Goal: Task Accomplishment & Management: Complete application form

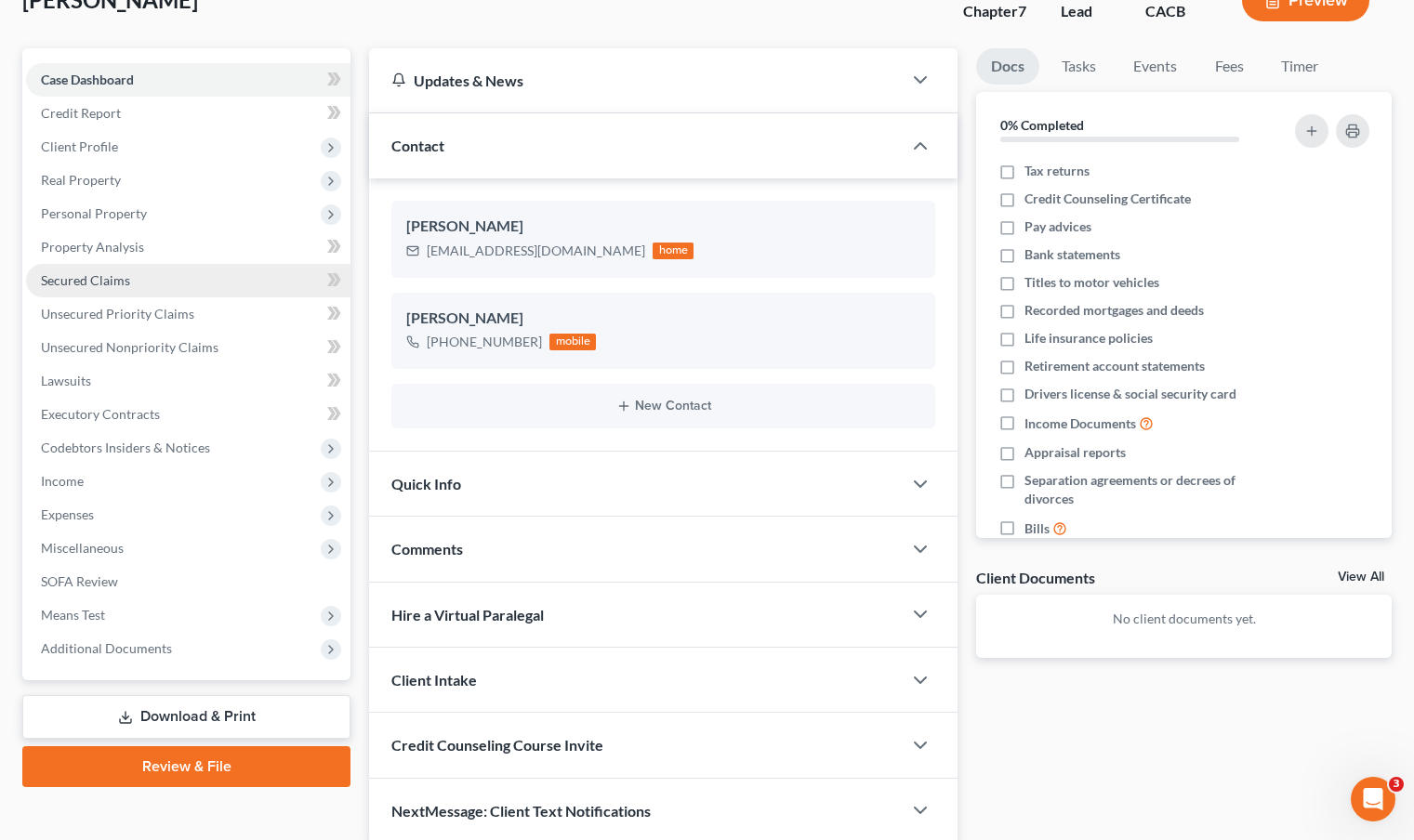
scroll to position [178, 0]
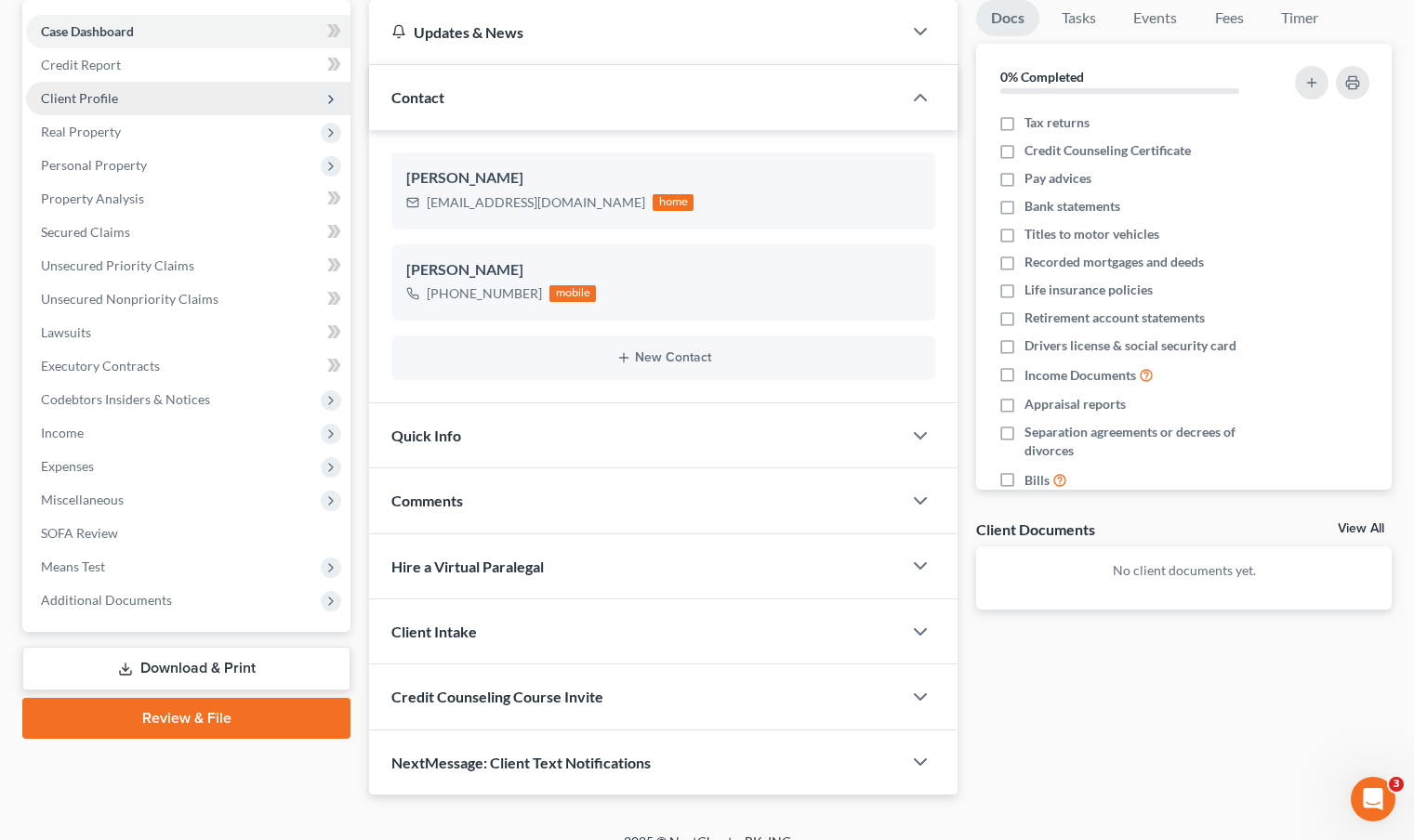
click at [222, 100] on span "Client Profile" at bounding box center [189, 99] width 325 height 34
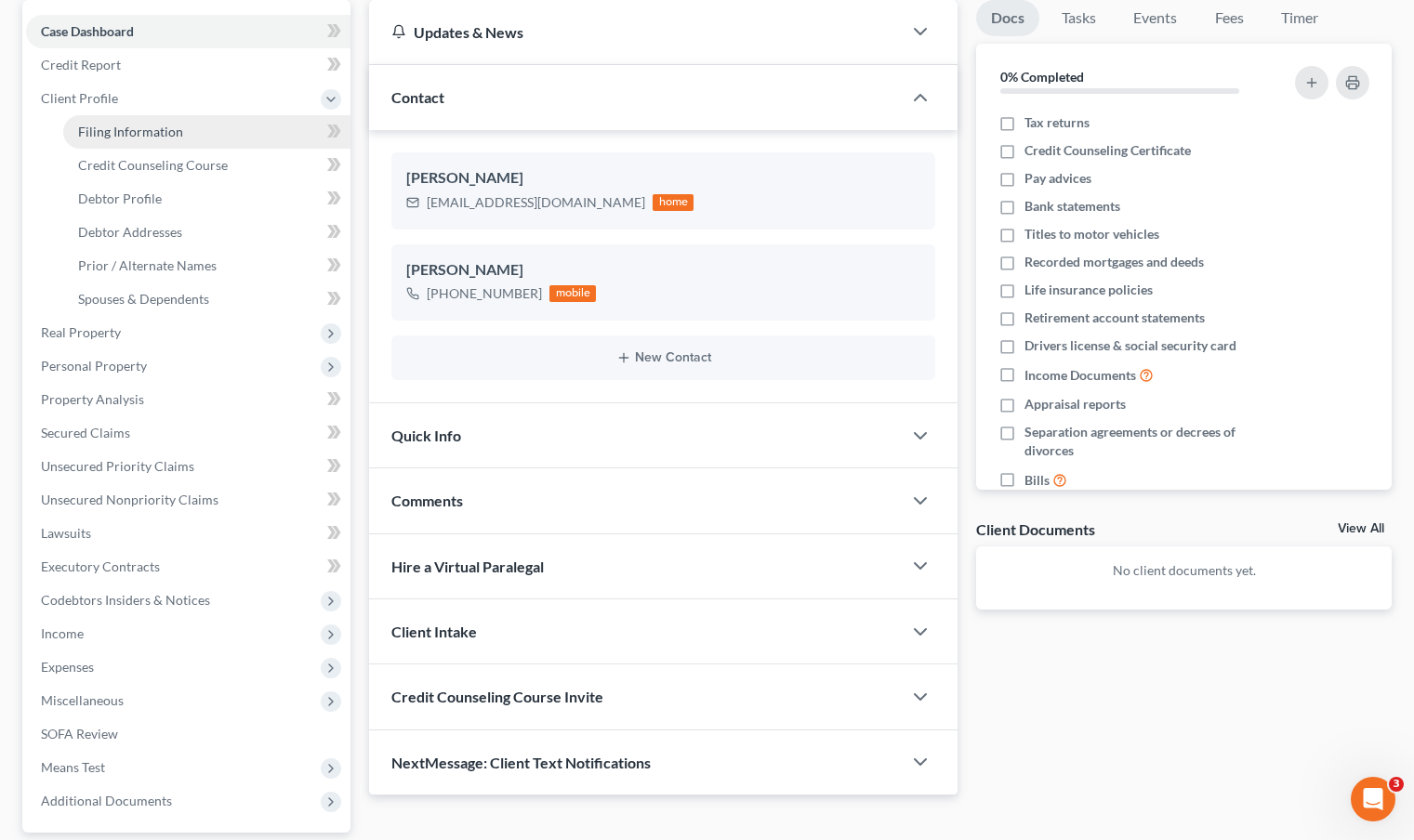
click at [217, 128] on link "Filing Information" at bounding box center [207, 133] width 287 height 34
select select "1"
select select "0"
select select "7"
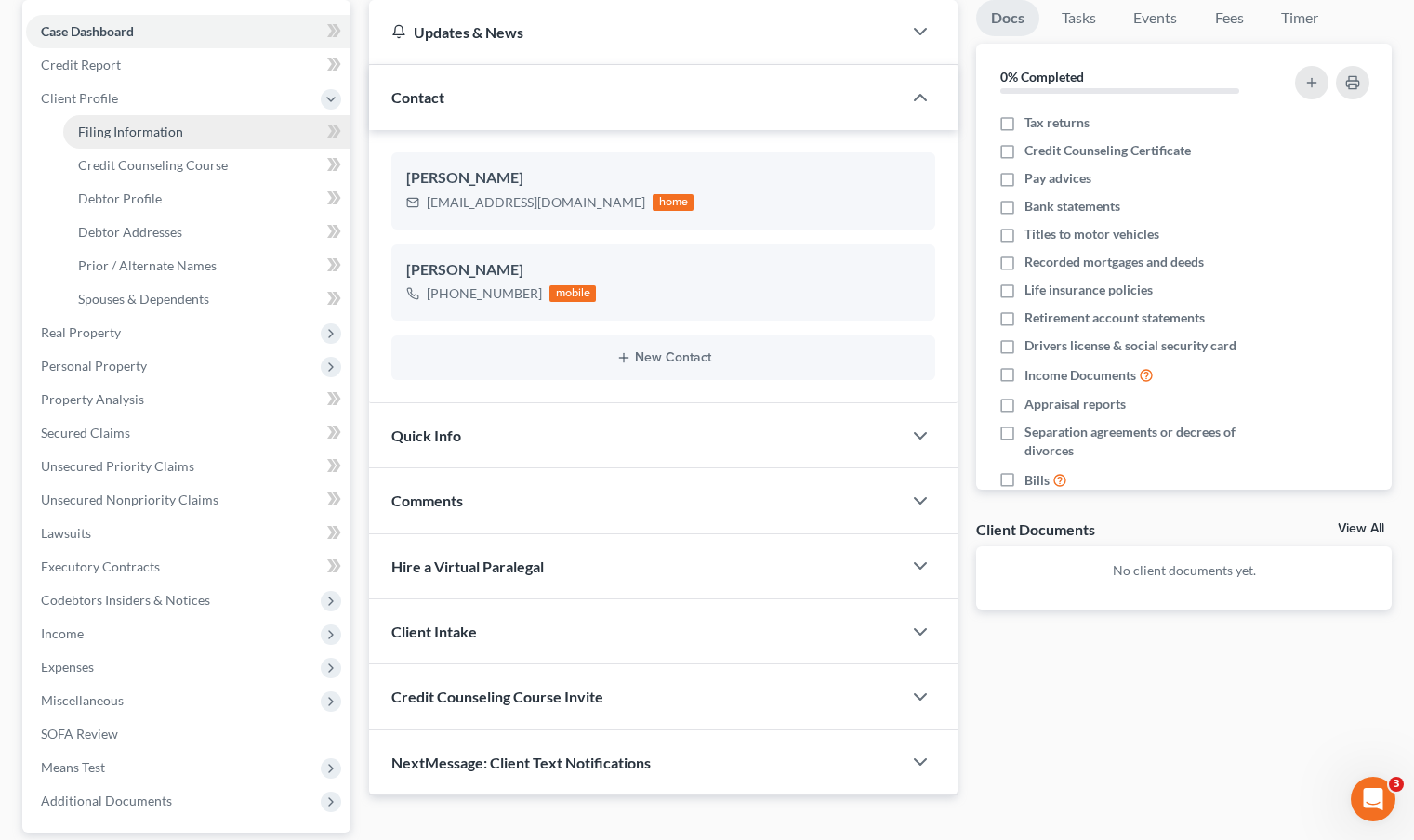
select select "0"
select select "4"
select select "0"
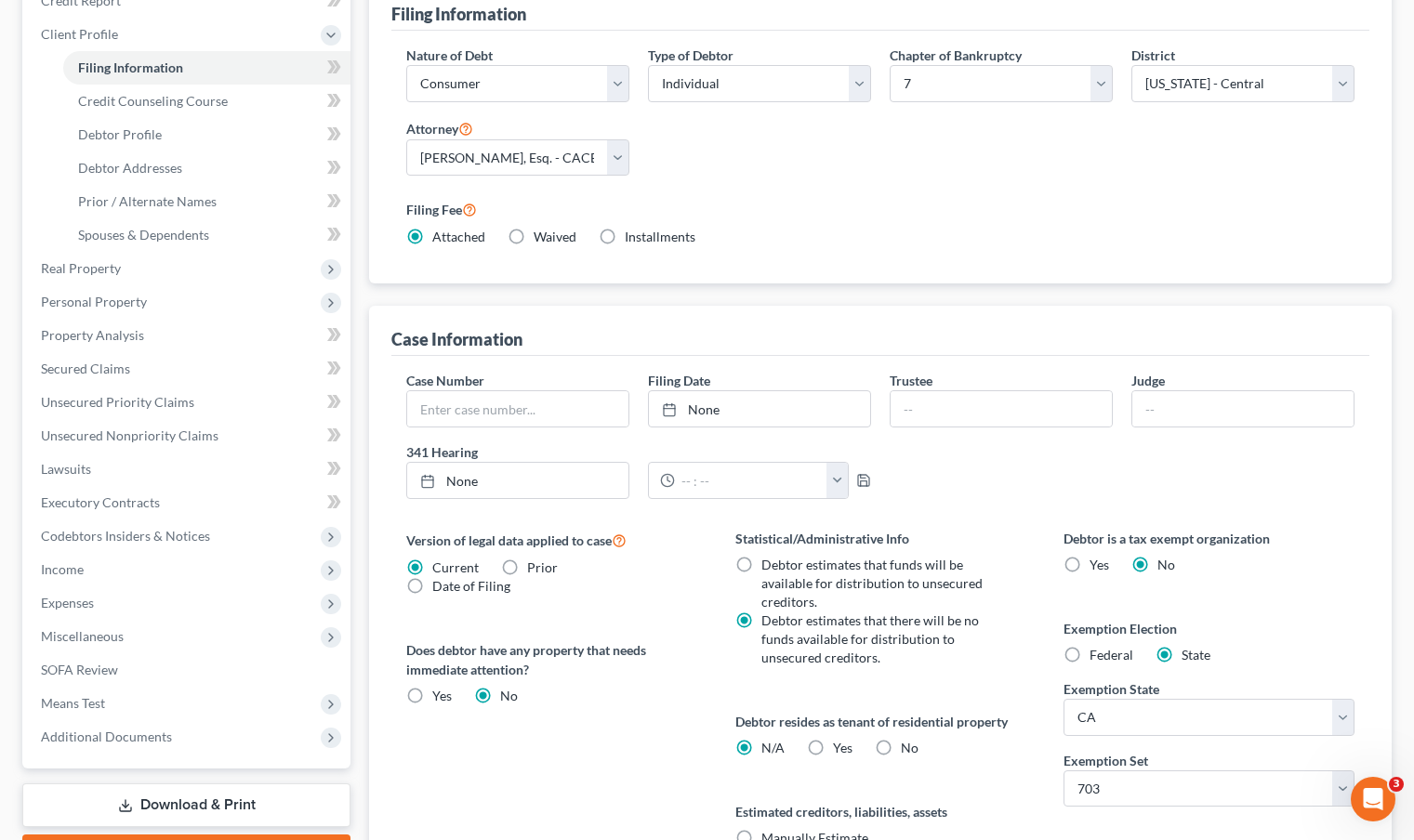
scroll to position [244, 0]
click at [150, 138] on span "Debtor Profile" at bounding box center [120, 133] width 84 height 16
select select "0"
select select "2"
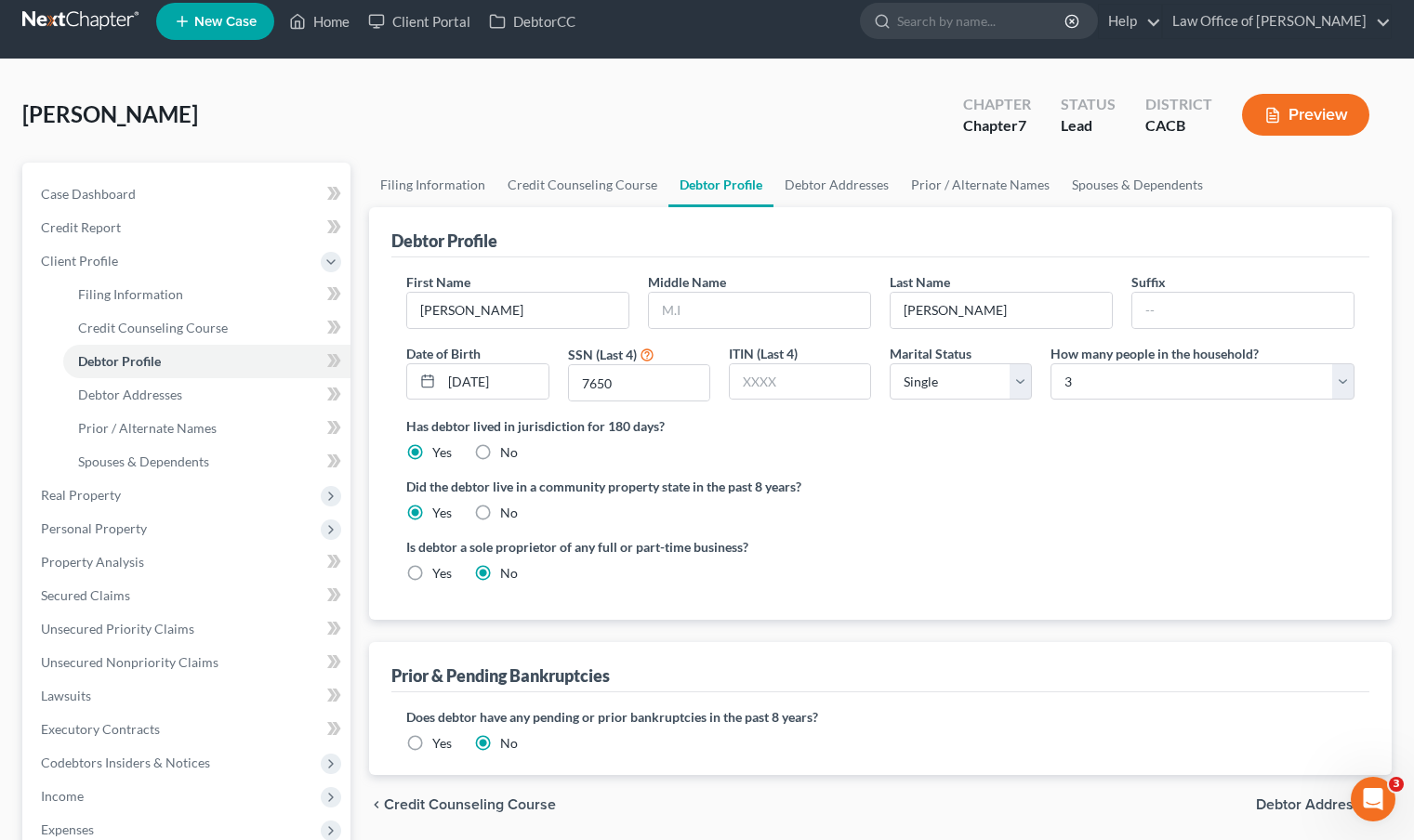
scroll to position [33, 0]
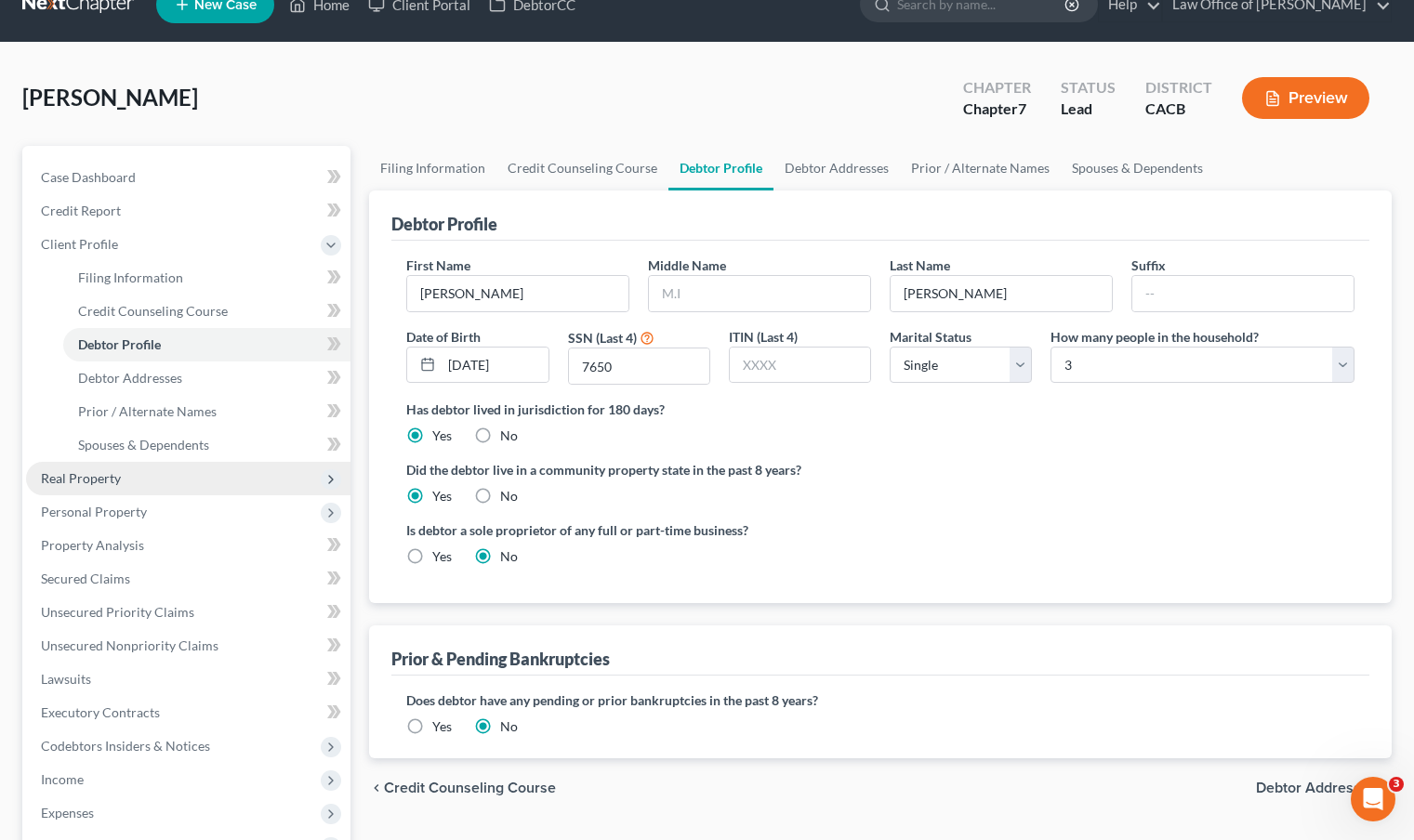
click at [252, 475] on span "Real Property" at bounding box center [189, 479] width 325 height 34
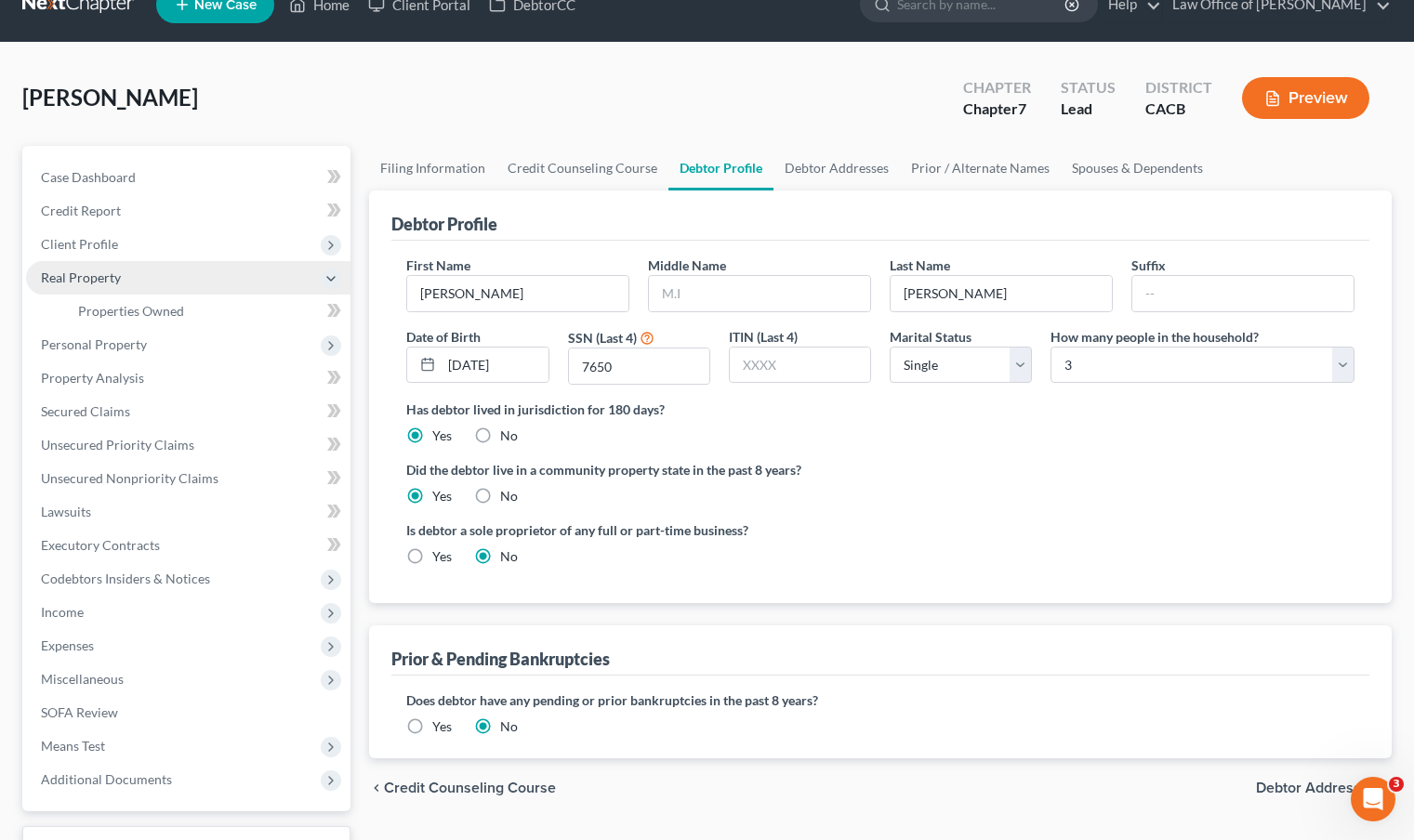
click at [185, 275] on span "Real Property" at bounding box center [189, 278] width 325 height 34
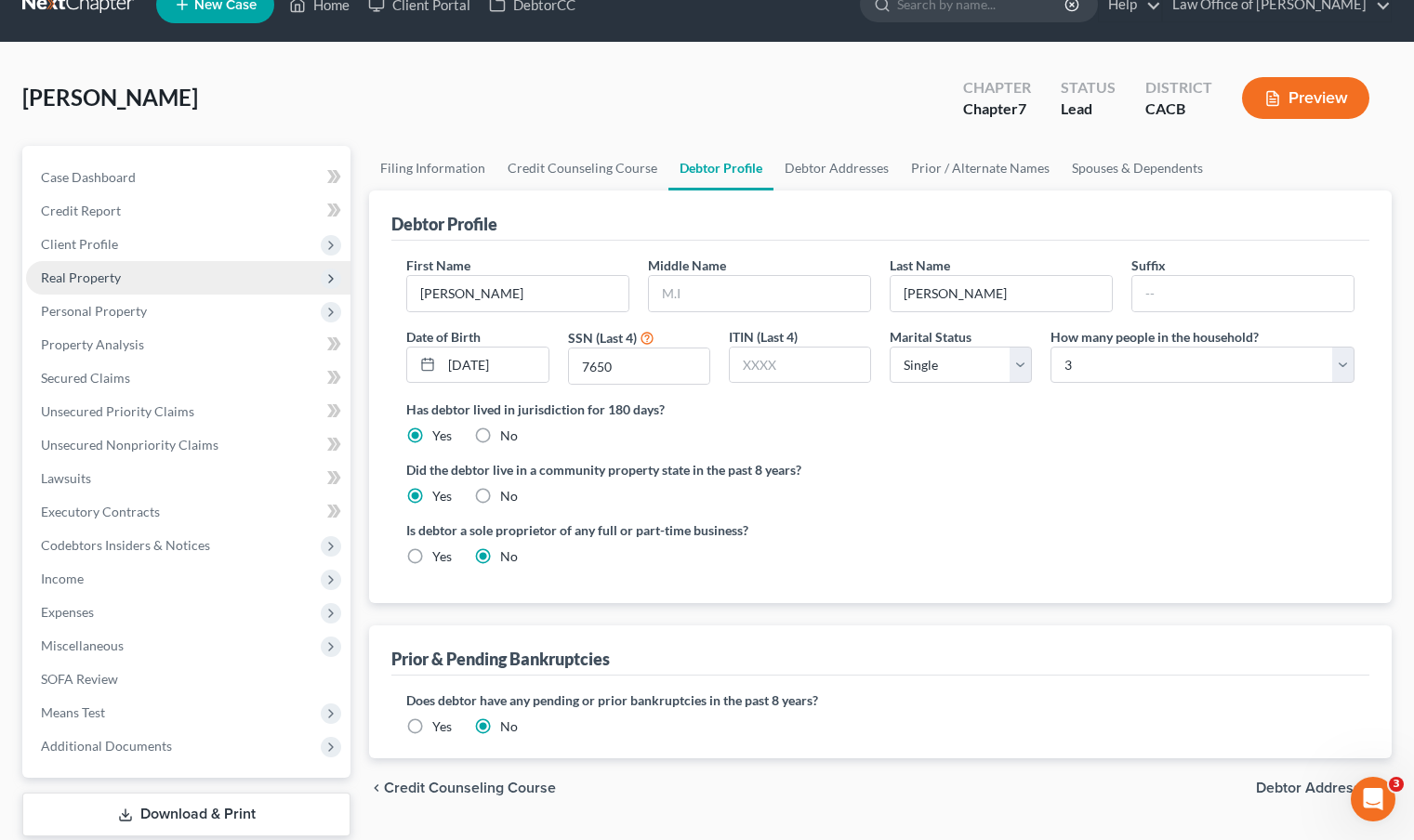
click at [185, 275] on span "Real Property" at bounding box center [189, 278] width 325 height 34
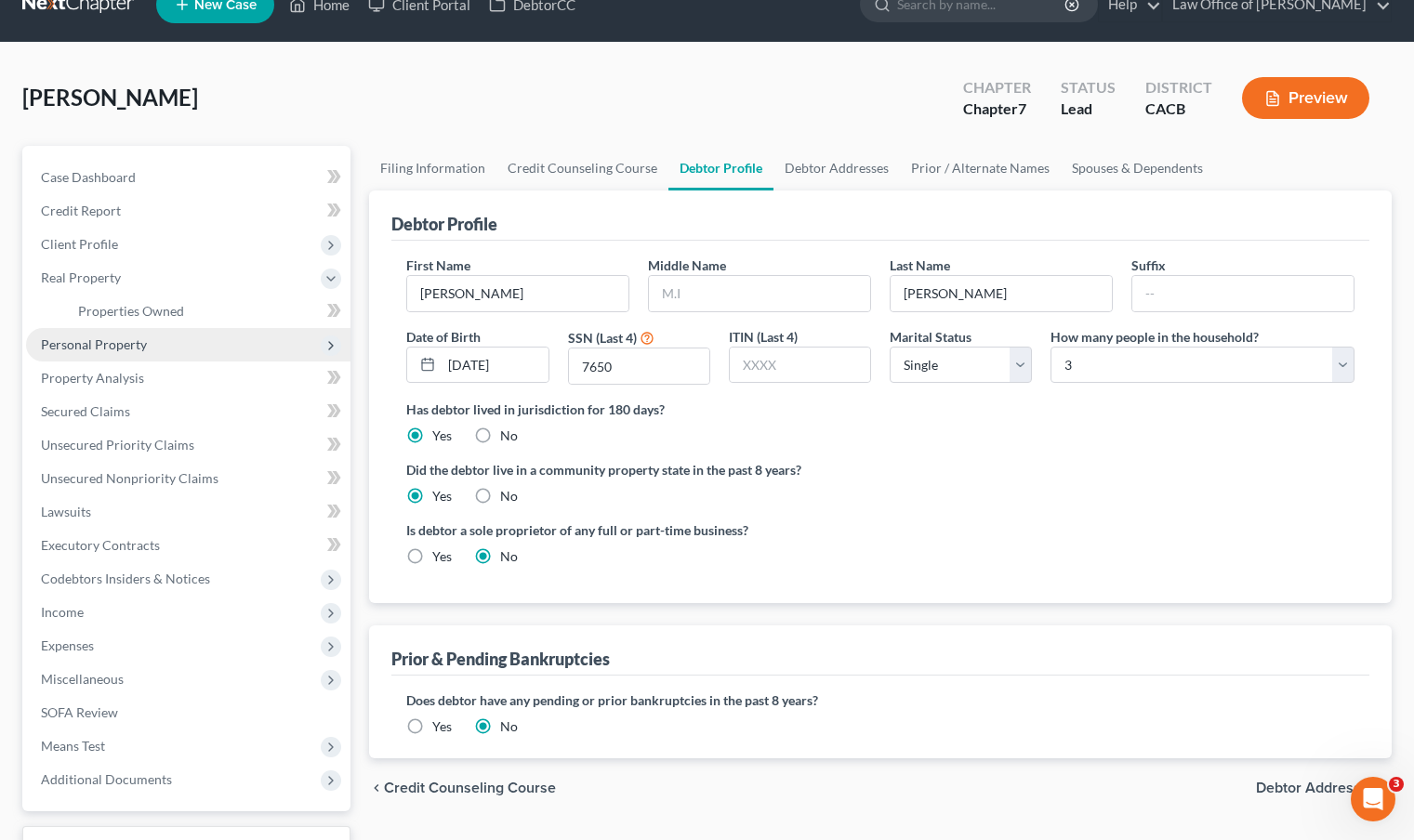
click at [193, 349] on span "Personal Property" at bounding box center [189, 345] width 325 height 34
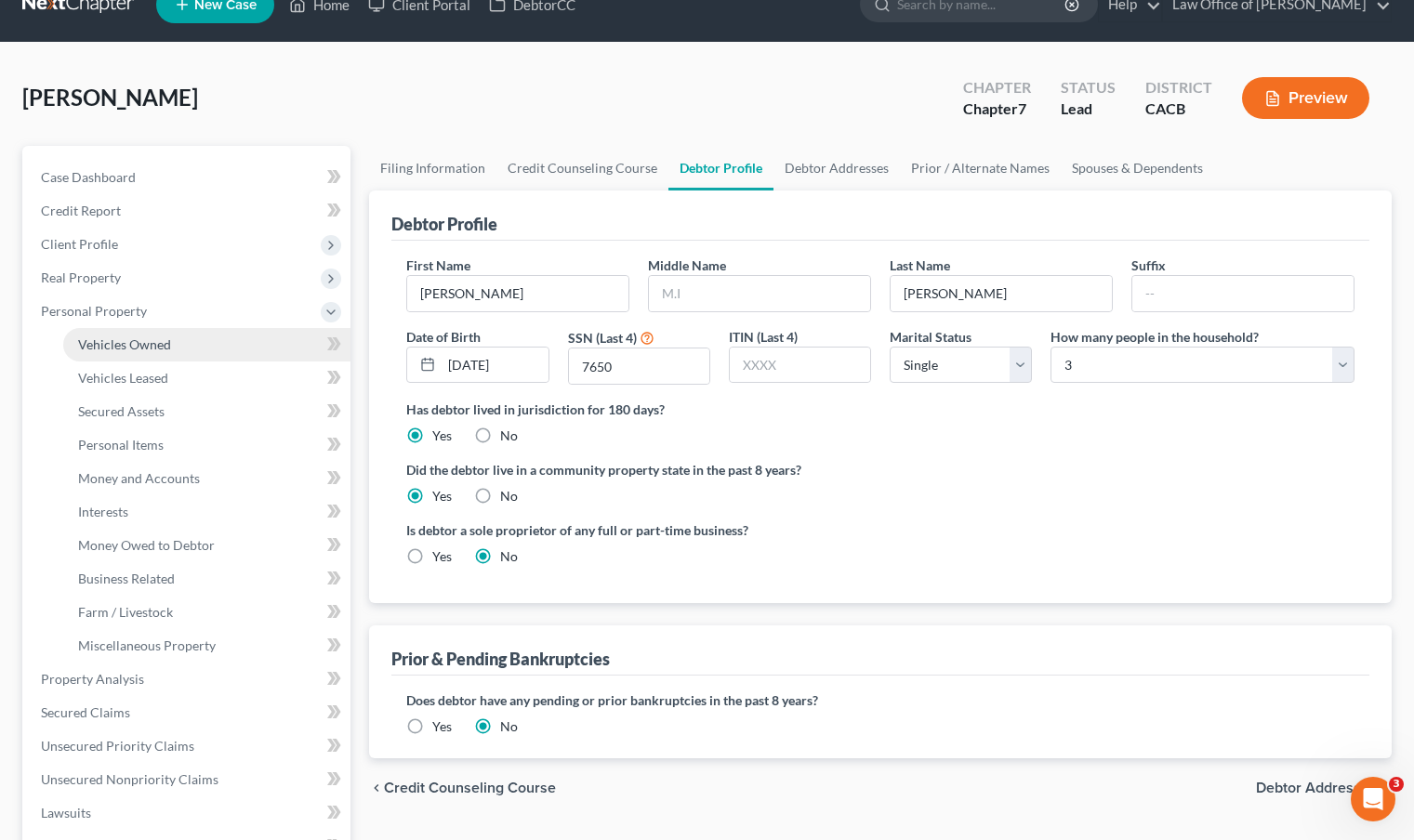
click at [203, 345] on link "Vehicles Owned" at bounding box center [207, 345] width 287 height 34
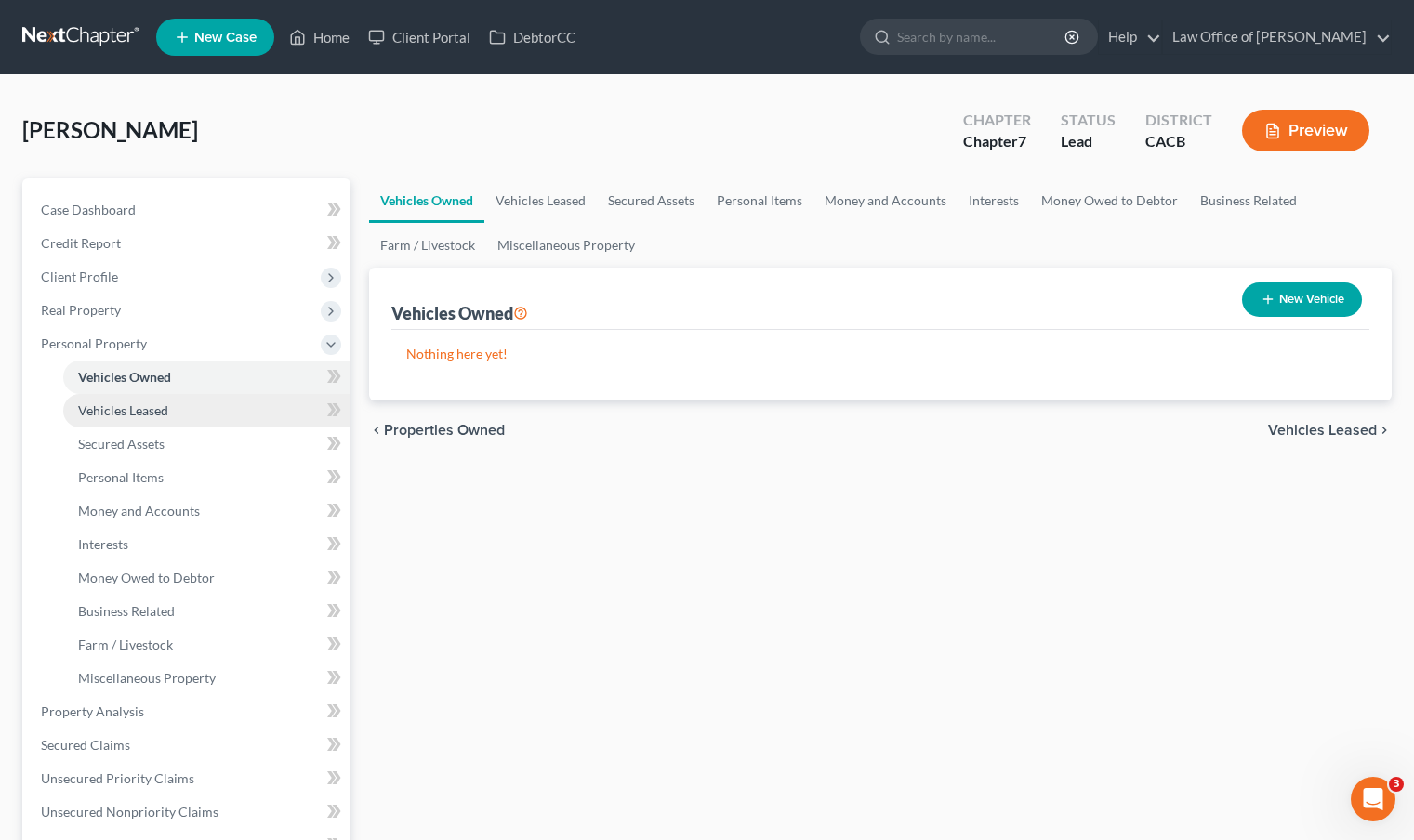
click at [180, 409] on link "Vehicles Leased" at bounding box center [207, 411] width 287 height 34
click at [245, 387] on link "Vehicles Owned" at bounding box center [207, 377] width 287 height 34
click at [50, 29] on link at bounding box center [81, 37] width 119 height 34
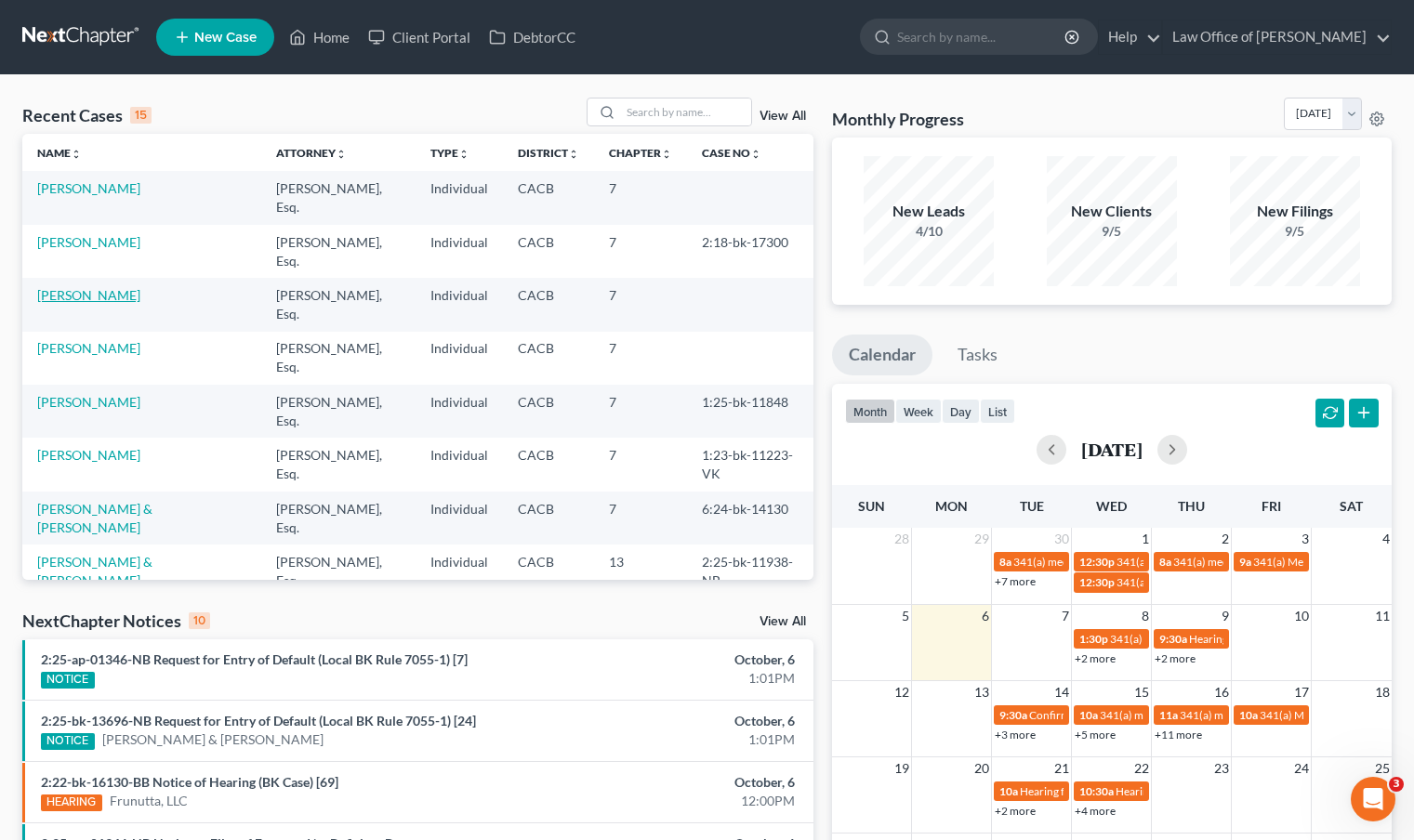
click at [78, 287] on link "[PERSON_NAME]" at bounding box center [89, 295] width 104 height 16
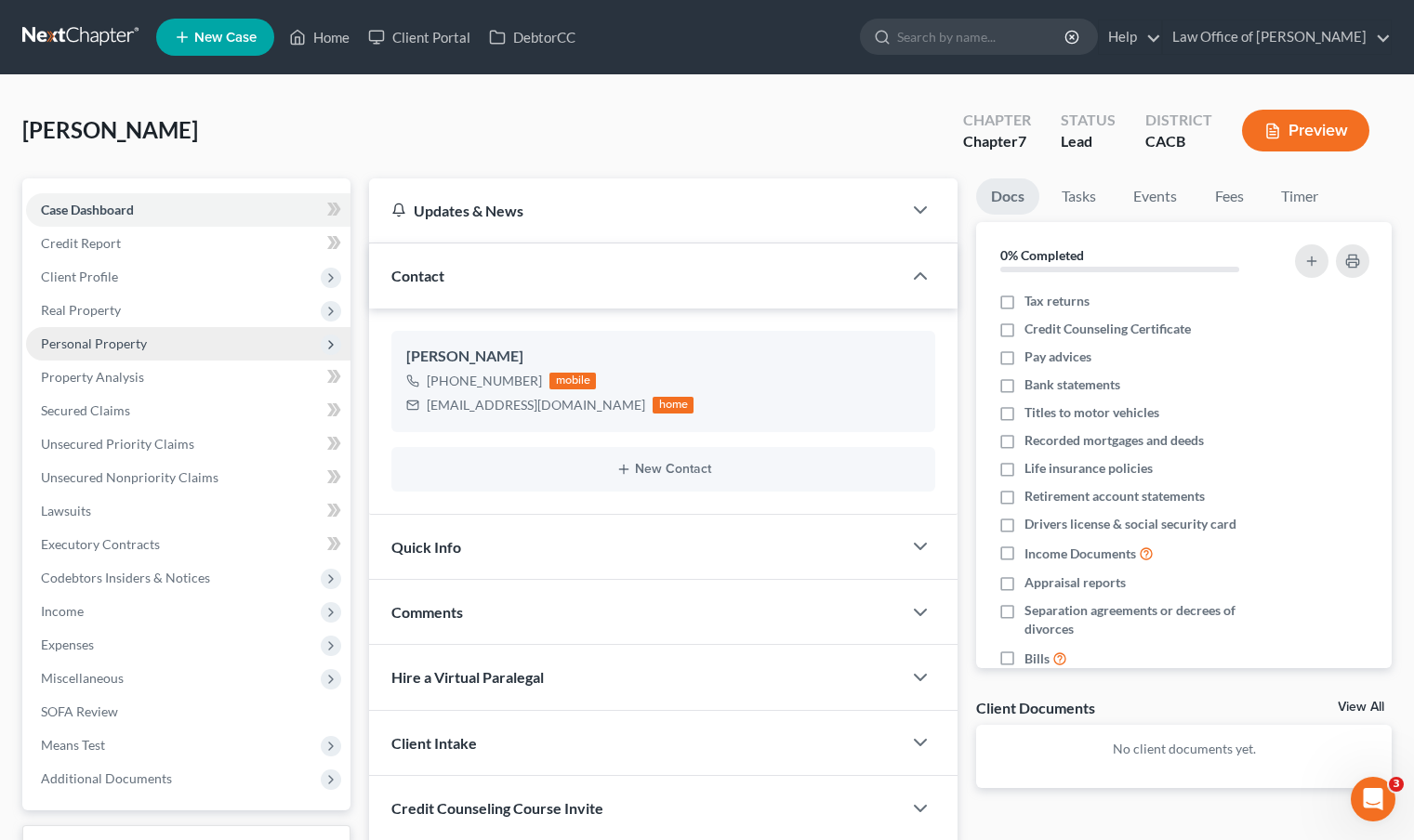
click at [127, 350] on span "Personal Property" at bounding box center [94, 343] width 106 height 16
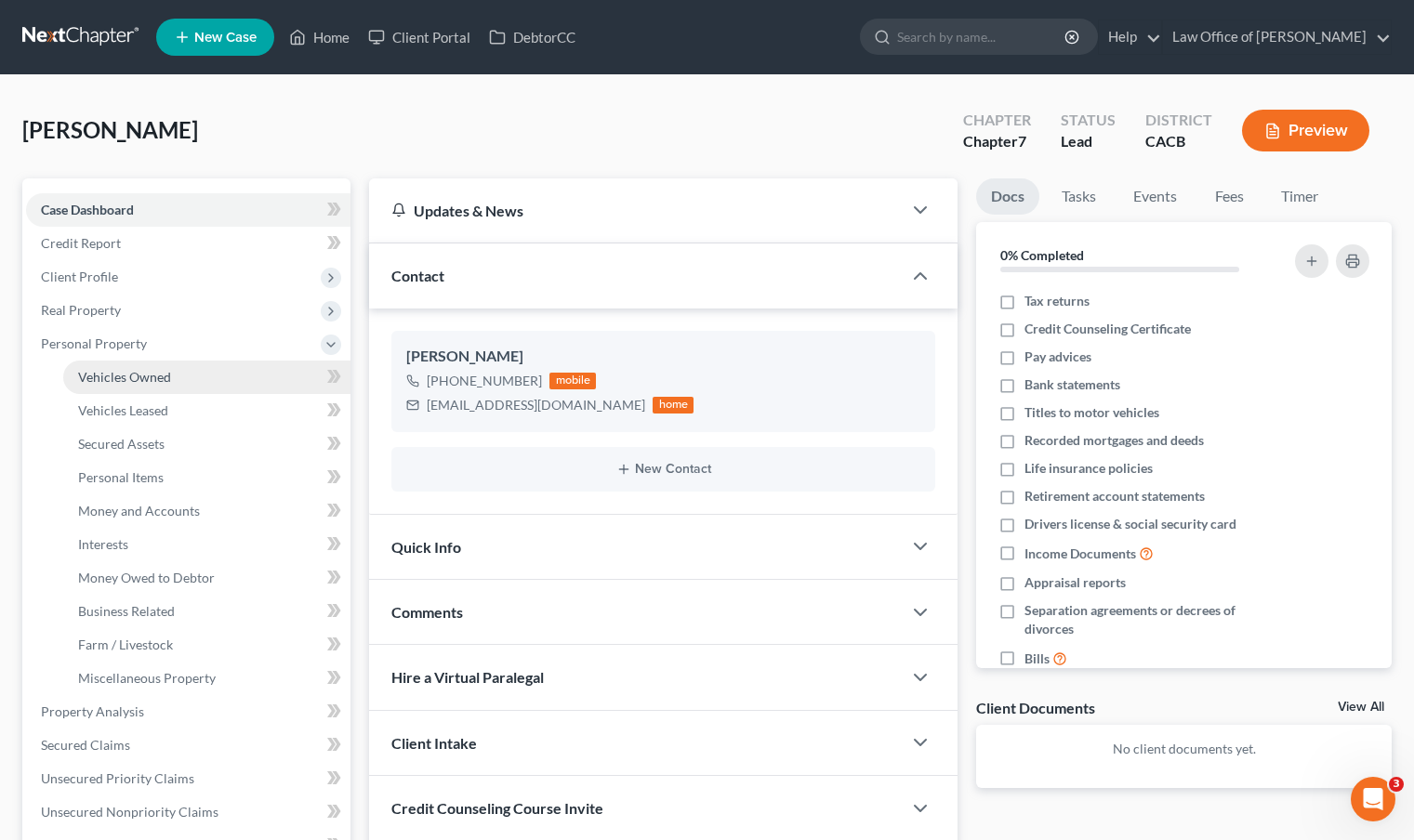
click at [142, 381] on span "Vehicles Owned" at bounding box center [125, 376] width 93 height 16
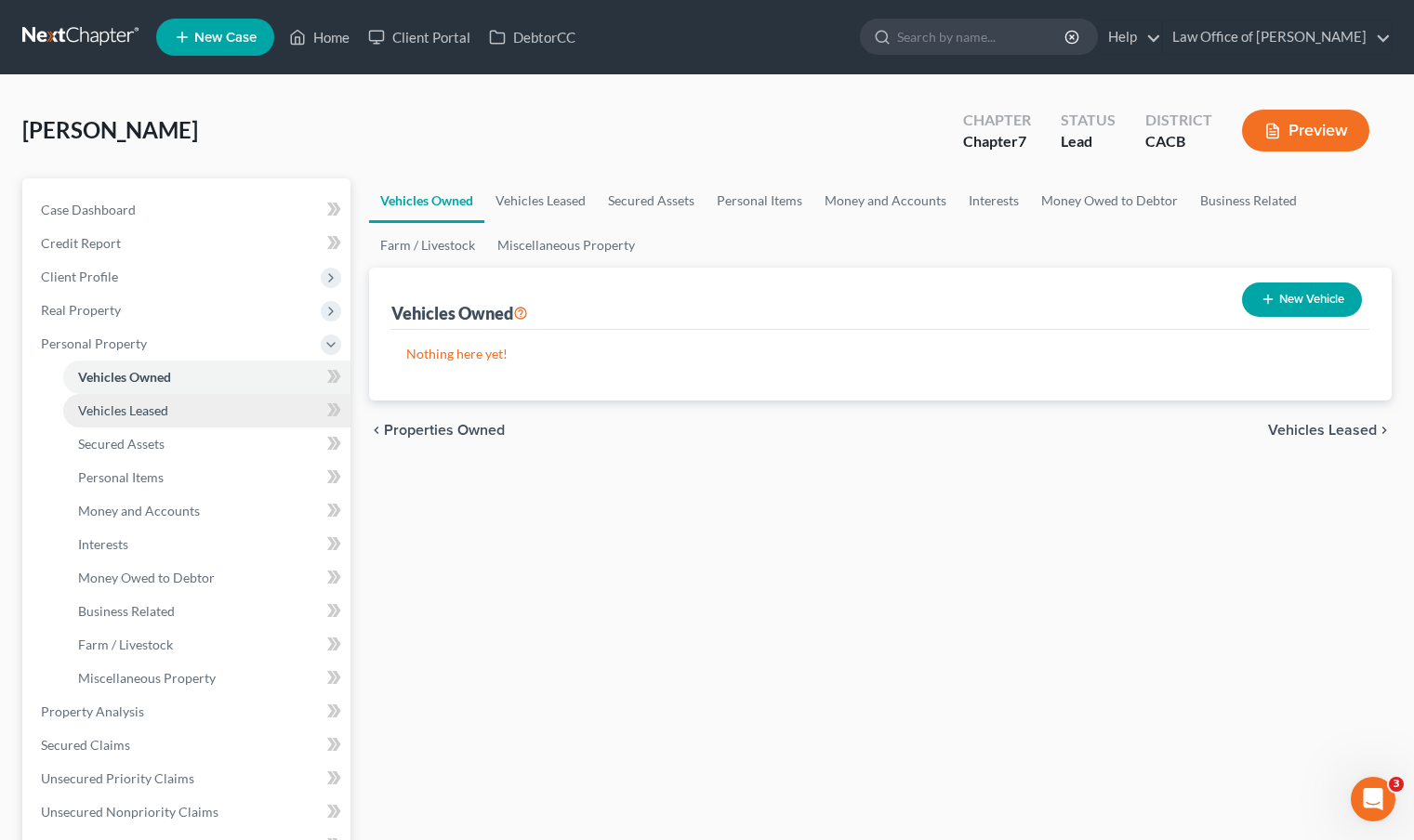
click at [145, 413] on span "Vehicles Leased" at bounding box center [123, 410] width 91 height 16
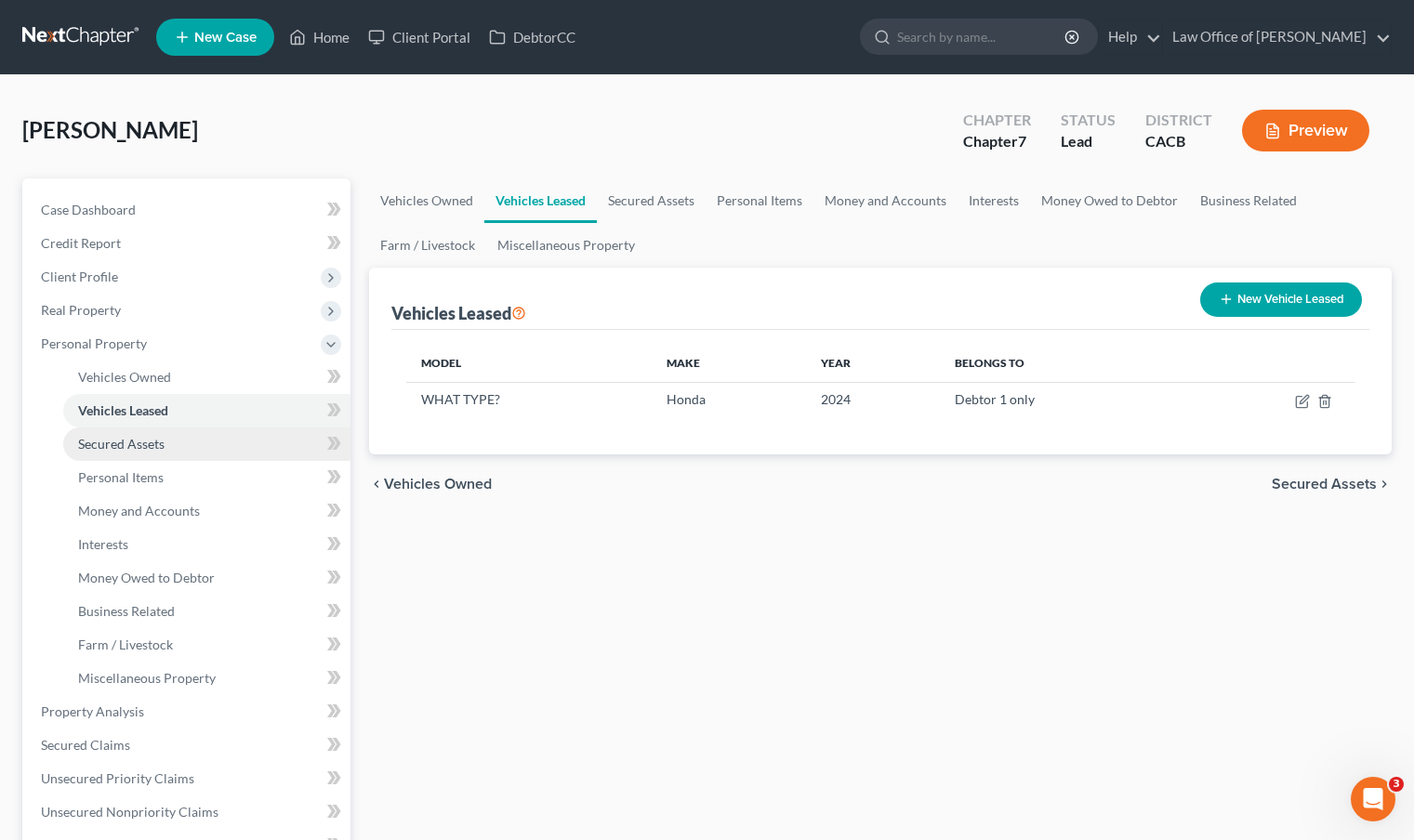
click at [217, 451] on link "Secured Assets" at bounding box center [207, 444] width 287 height 34
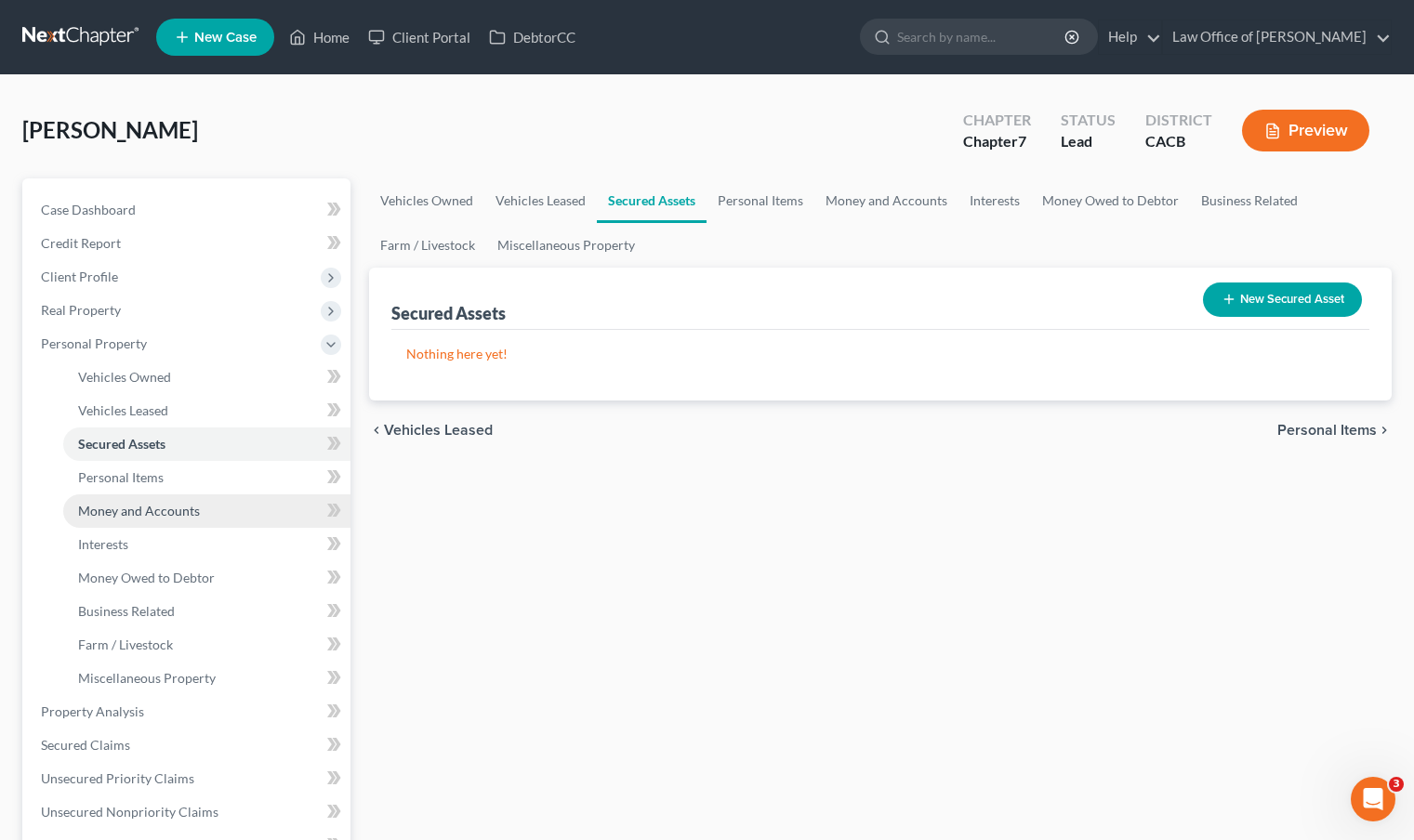
click at [207, 517] on link "Money and Accounts" at bounding box center [207, 511] width 287 height 34
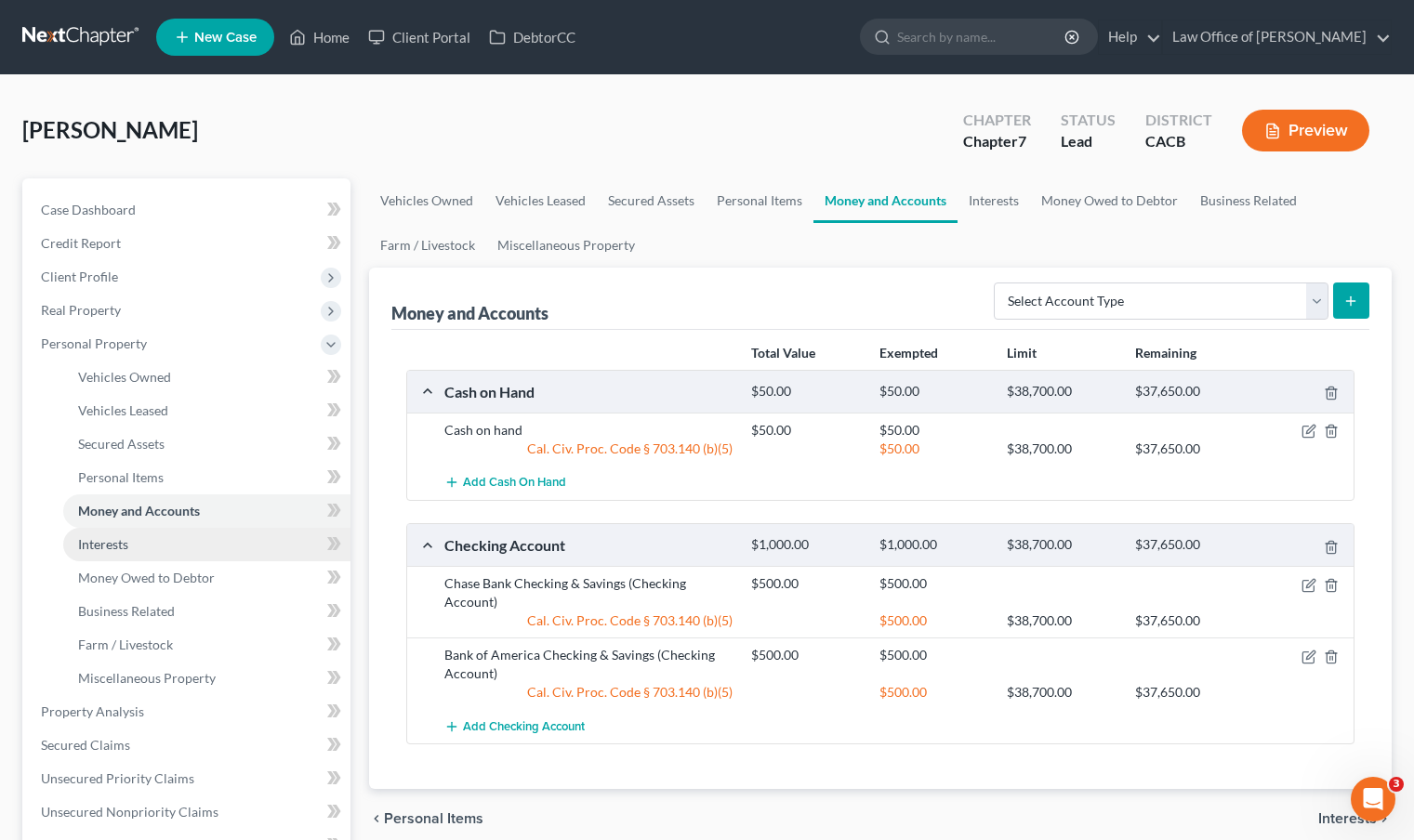
click at [188, 547] on link "Interests" at bounding box center [207, 545] width 287 height 34
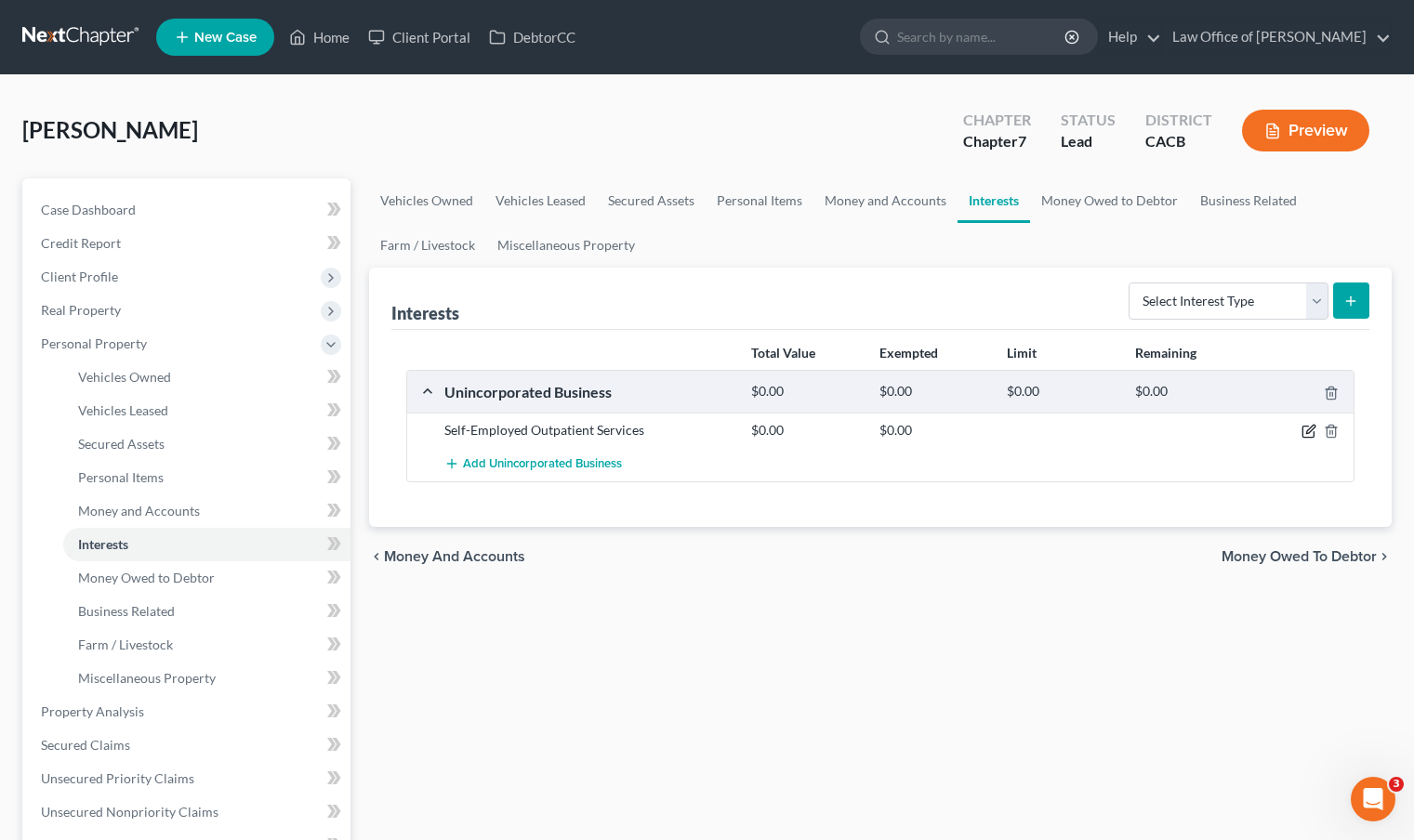
click at [1309, 432] on icon "button" at bounding box center [1309, 429] width 8 height 8
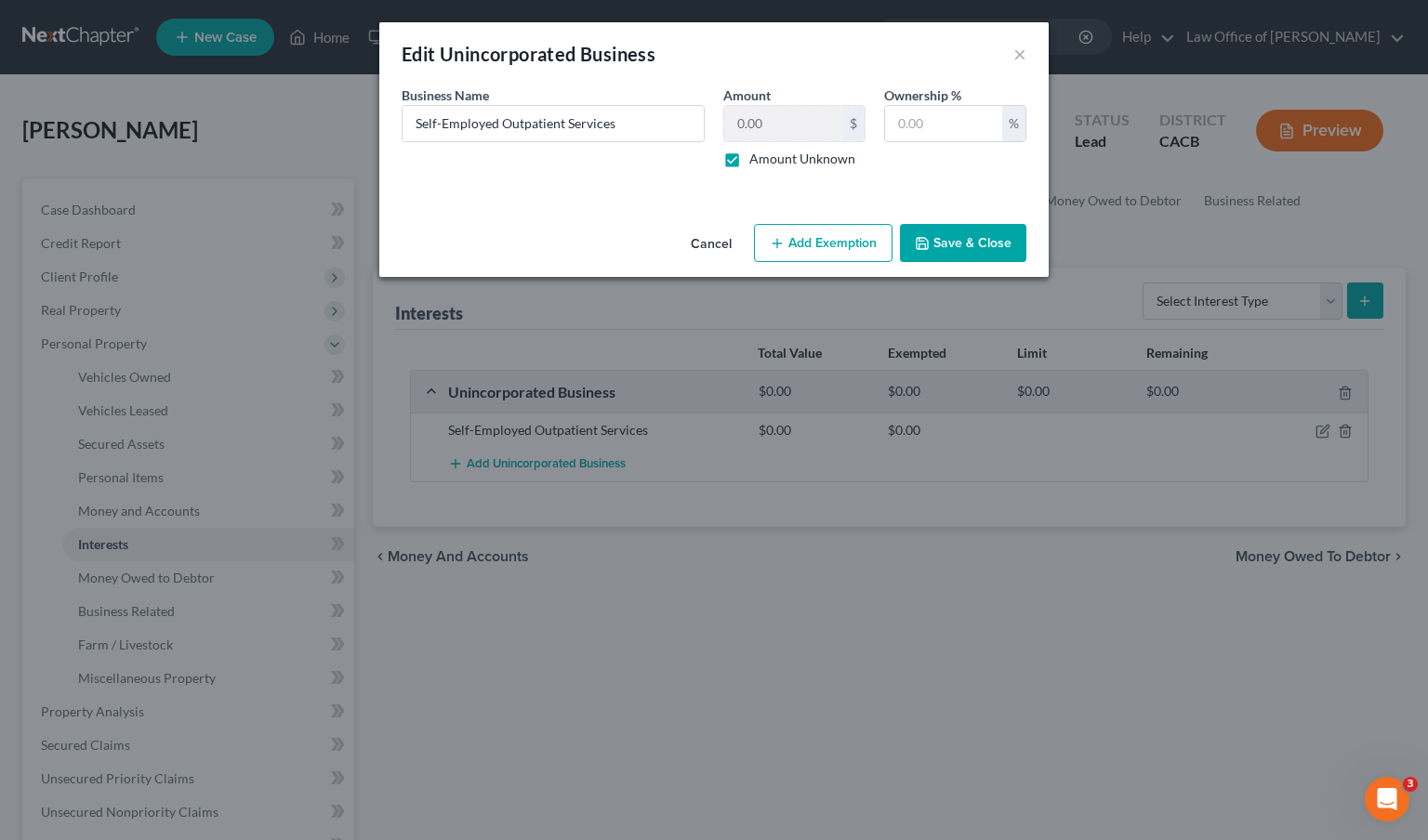
click at [864, 236] on button "Add Exemption" at bounding box center [823, 244] width 138 height 39
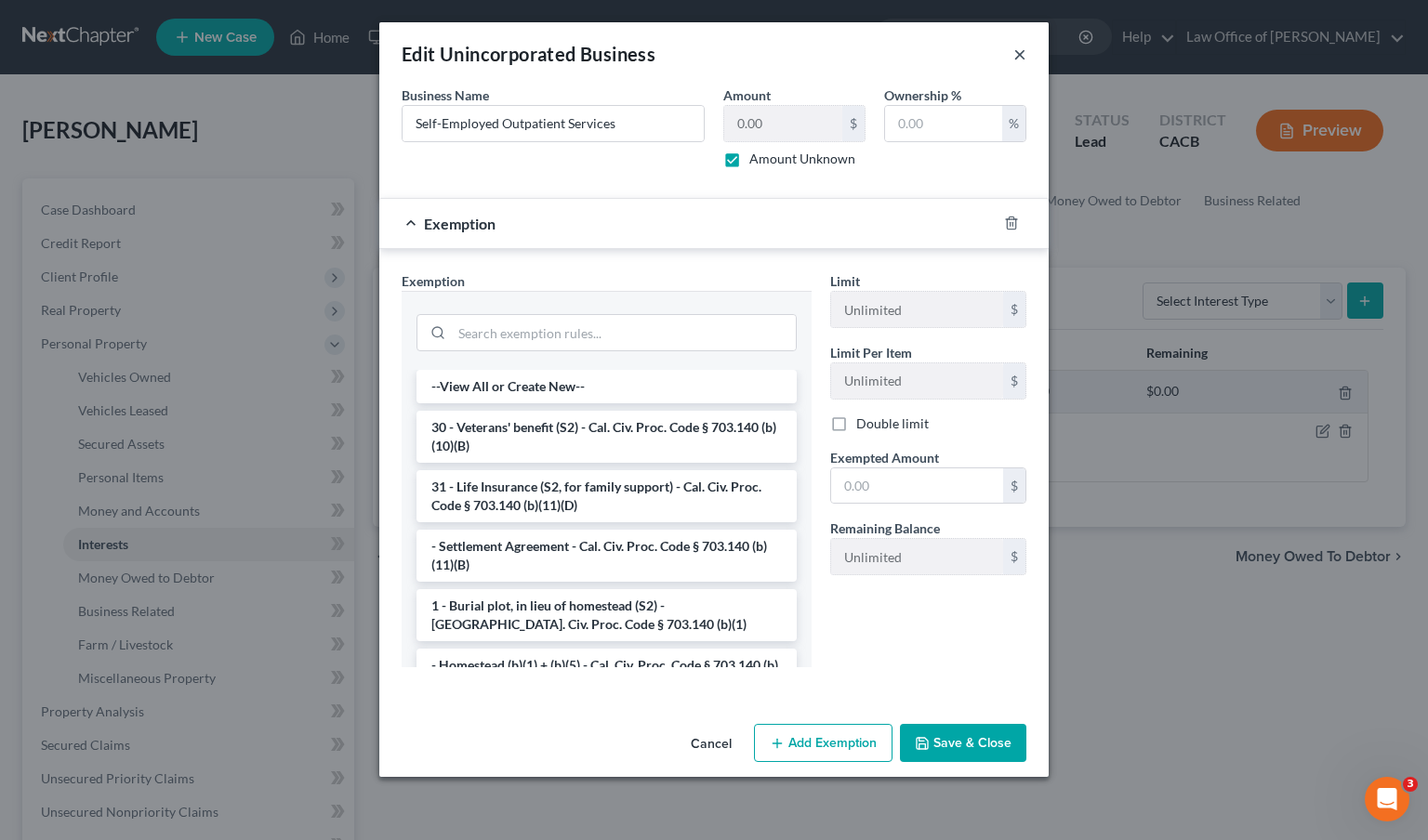
click at [1022, 58] on button "×" at bounding box center [1020, 54] width 13 height 22
click at [1023, 55] on button "×" at bounding box center [1020, 54] width 13 height 22
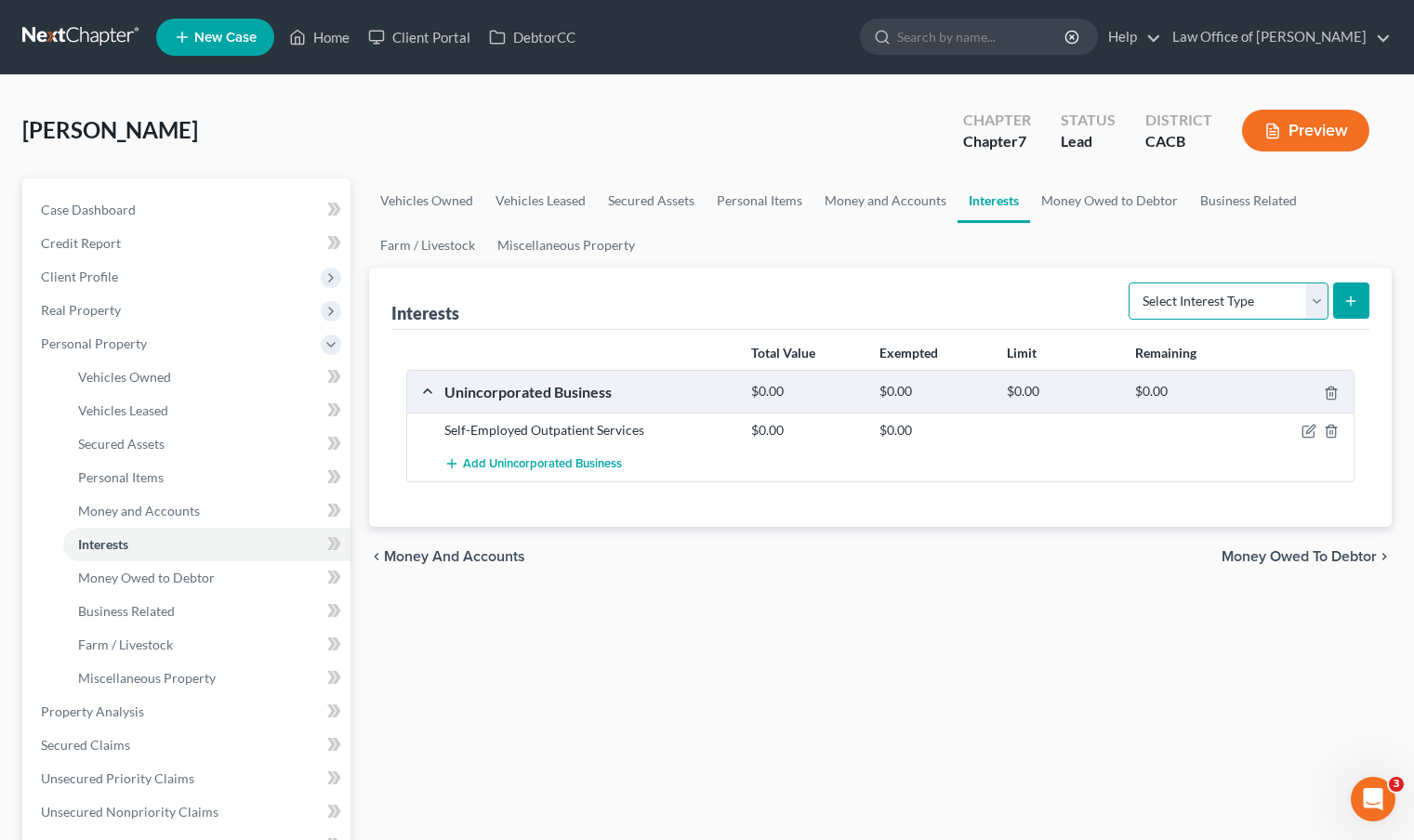
click at [1316, 302] on select "Select Interest Type 401K Annuity Bond Education IRA Government Bond Government…" at bounding box center [1228, 301] width 200 height 37
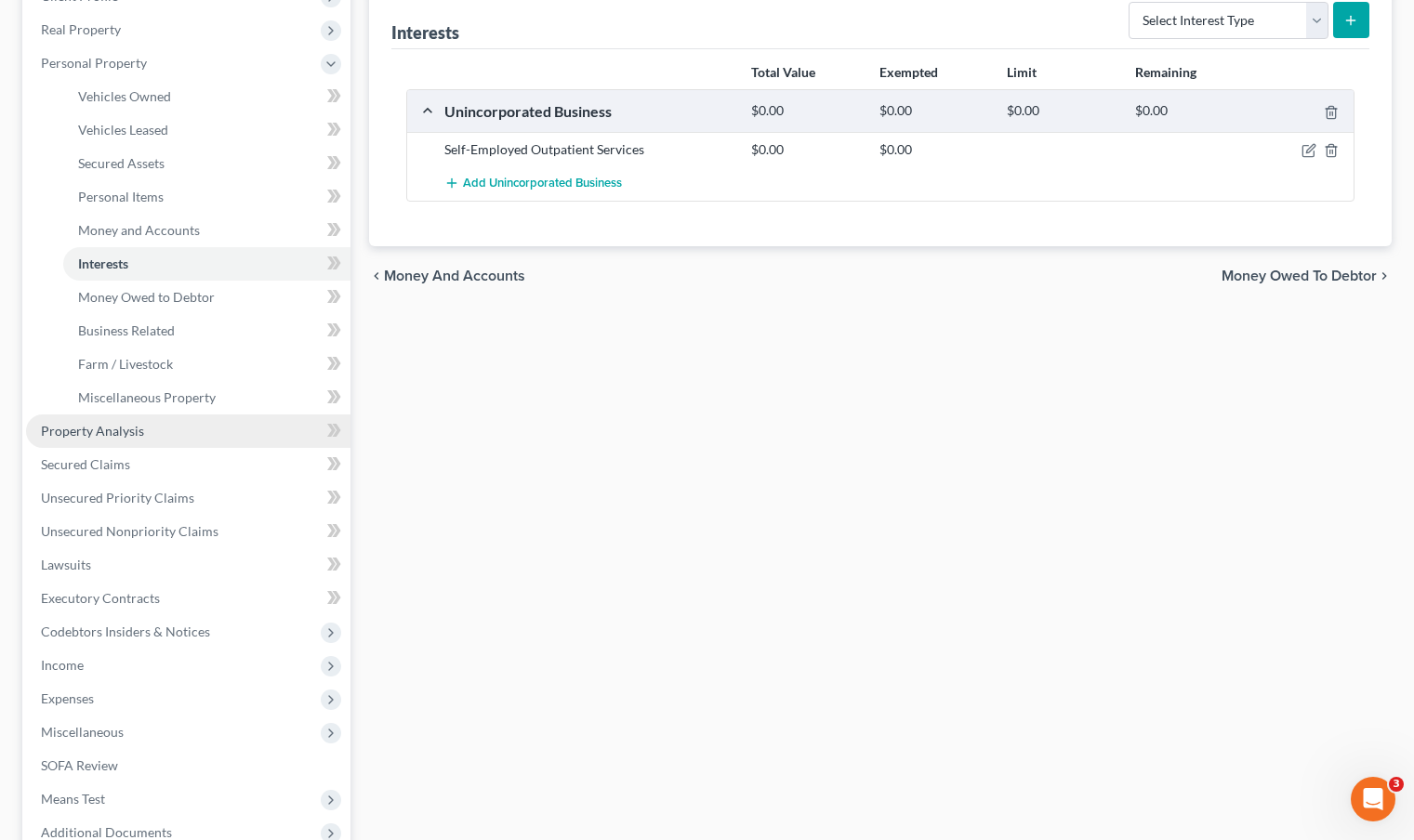
click at [168, 427] on link "Property Analysis" at bounding box center [189, 431] width 325 height 34
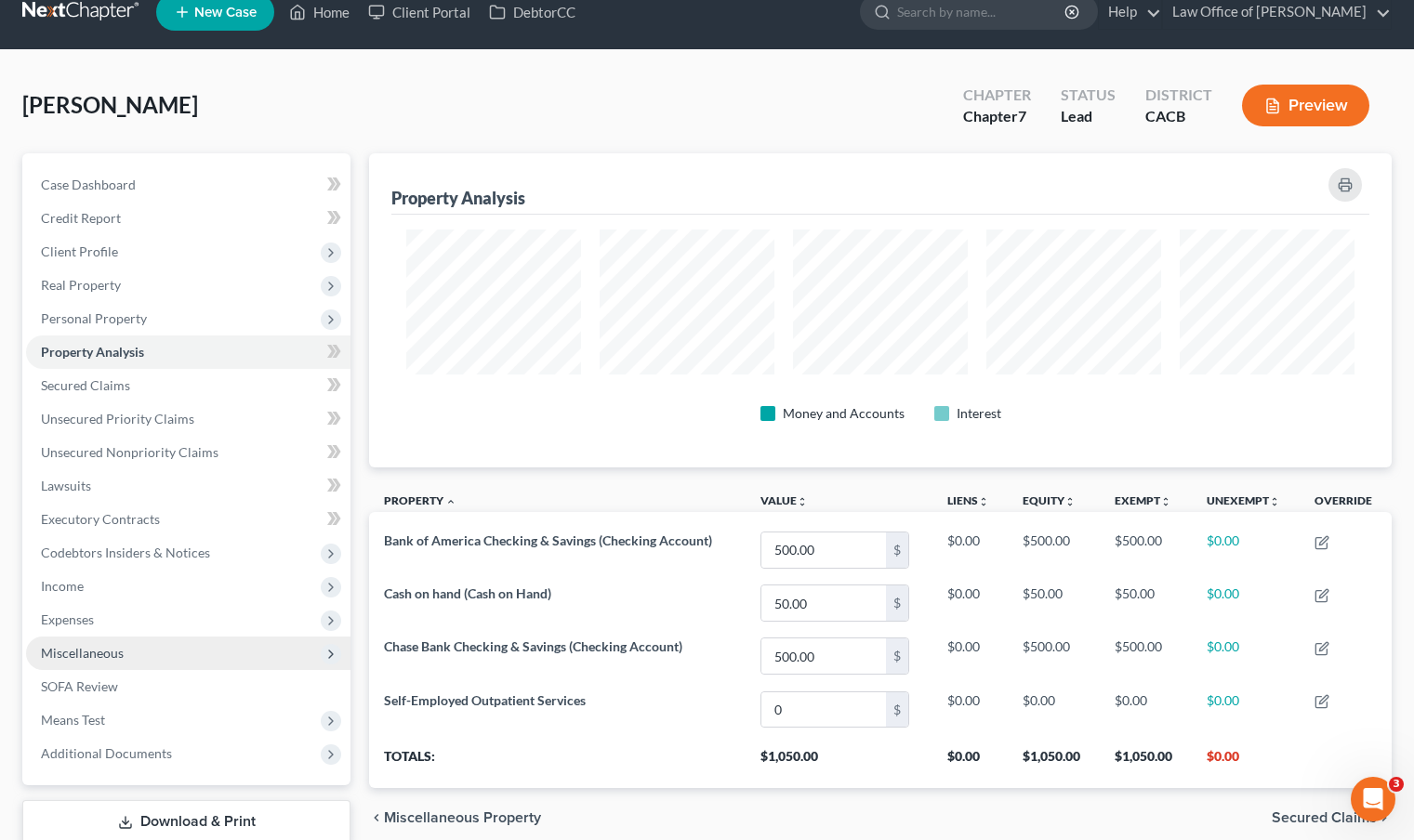
scroll to position [38, 0]
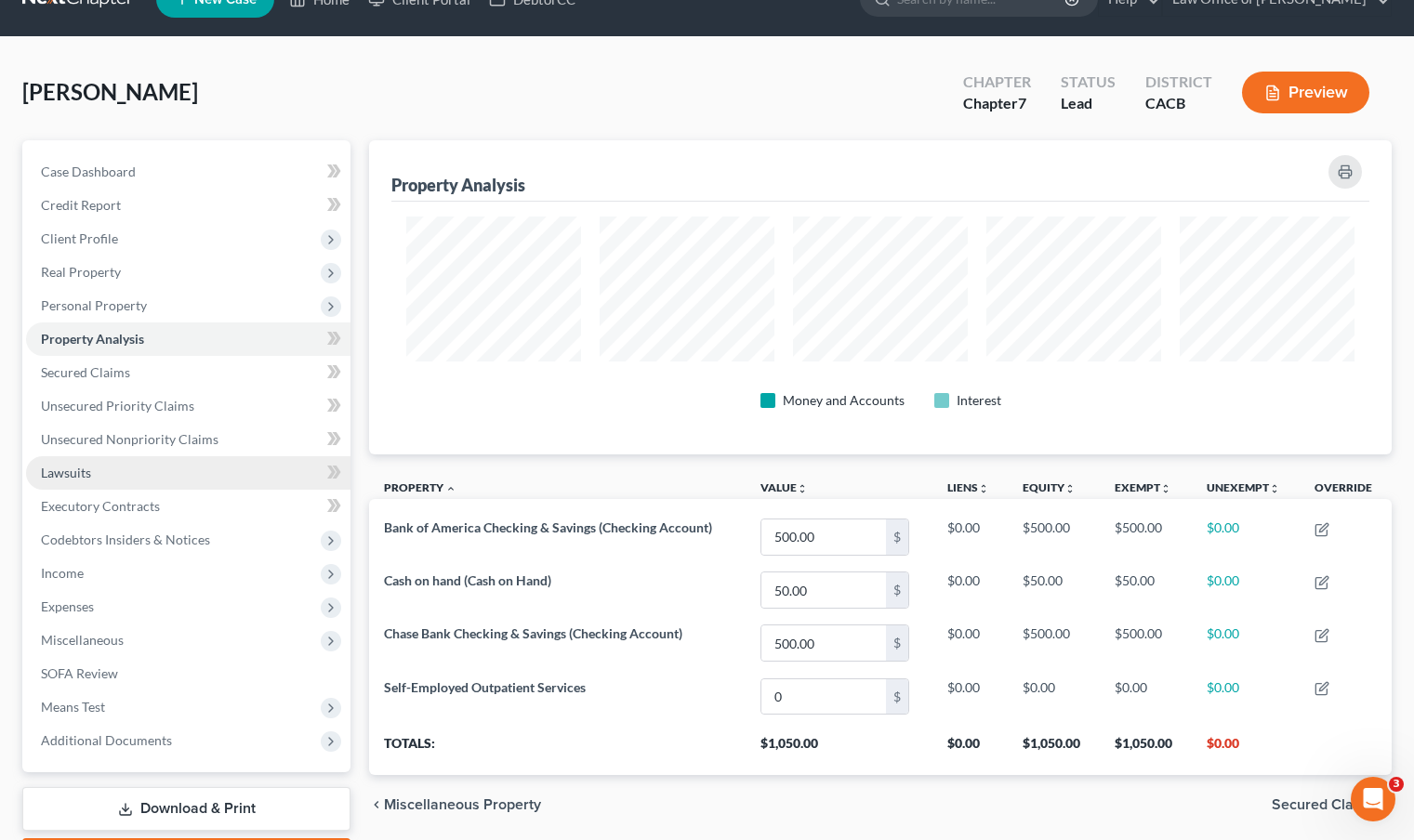
click at [121, 469] on link "Lawsuits" at bounding box center [189, 473] width 325 height 34
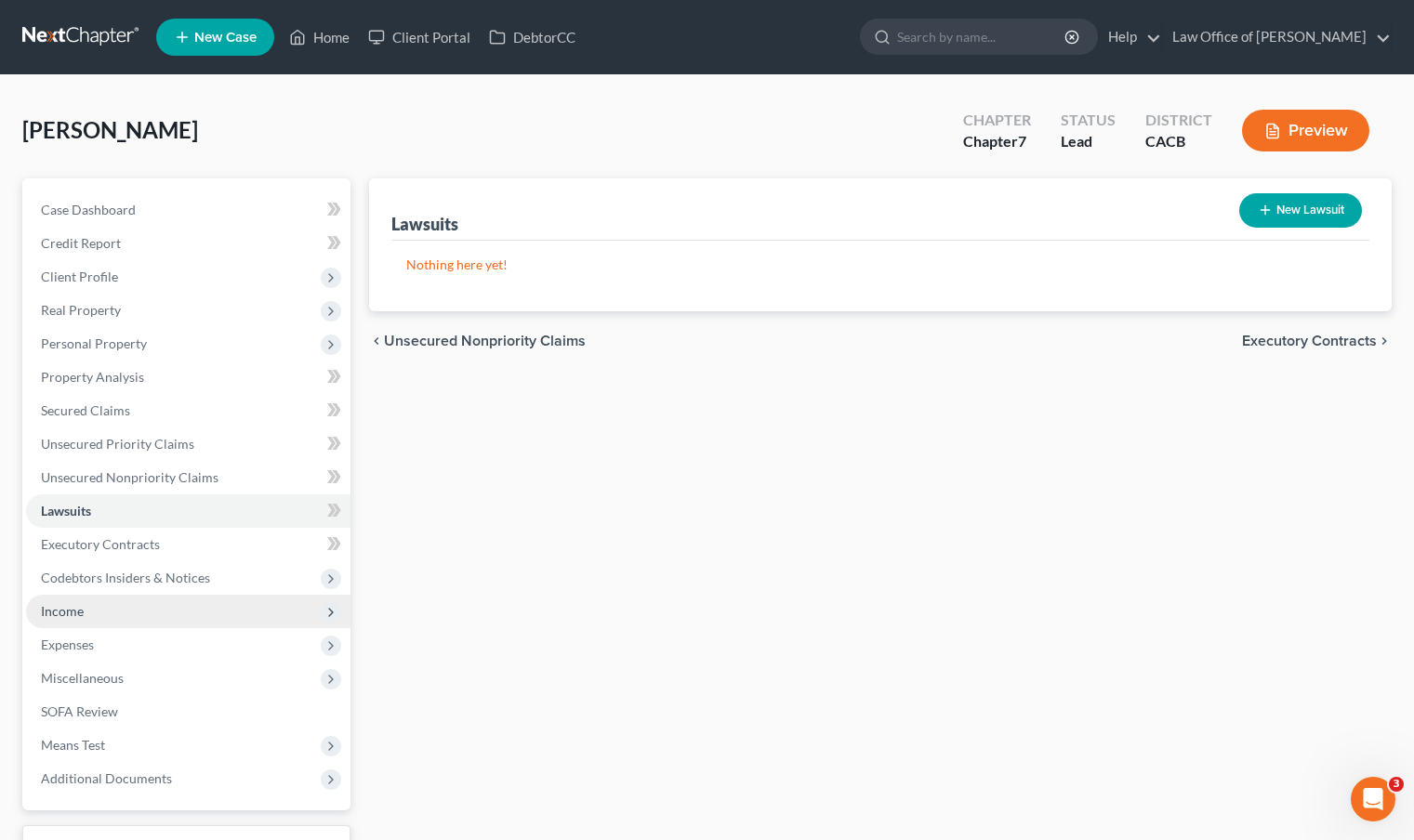
click at [140, 614] on span "Income" at bounding box center [189, 611] width 325 height 34
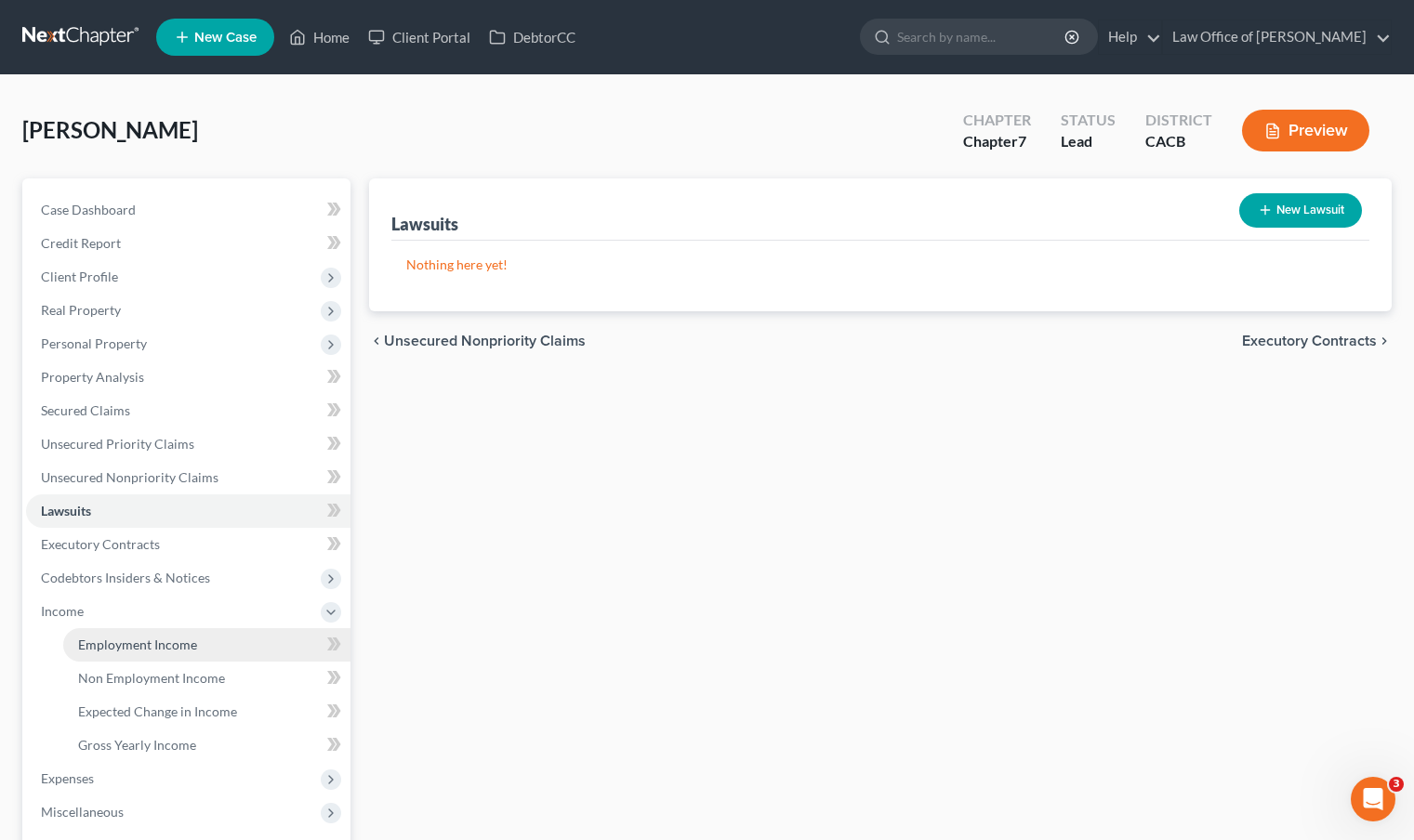
click at [203, 636] on link "Employment Income" at bounding box center [207, 645] width 287 height 34
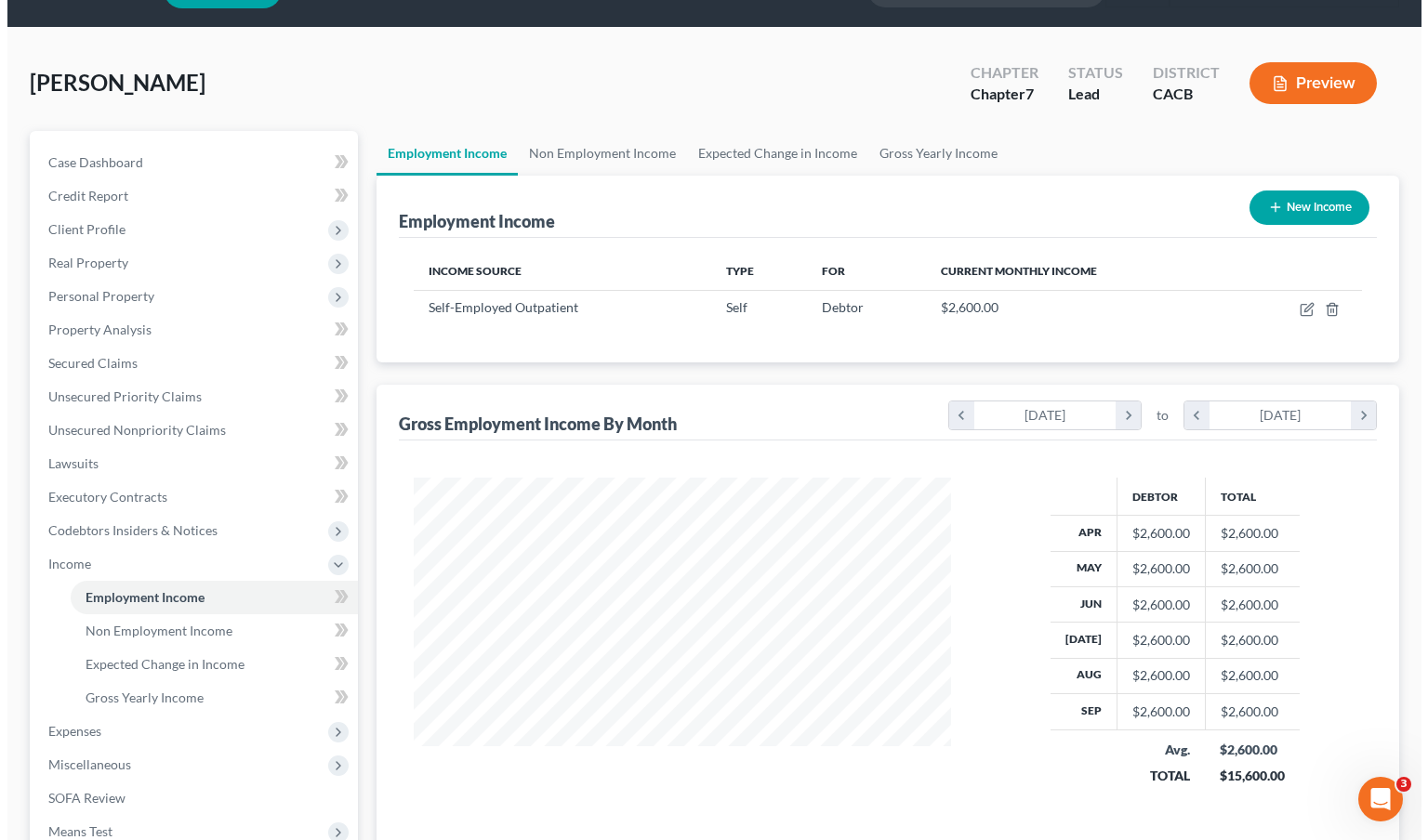
scroll to position [60, 0]
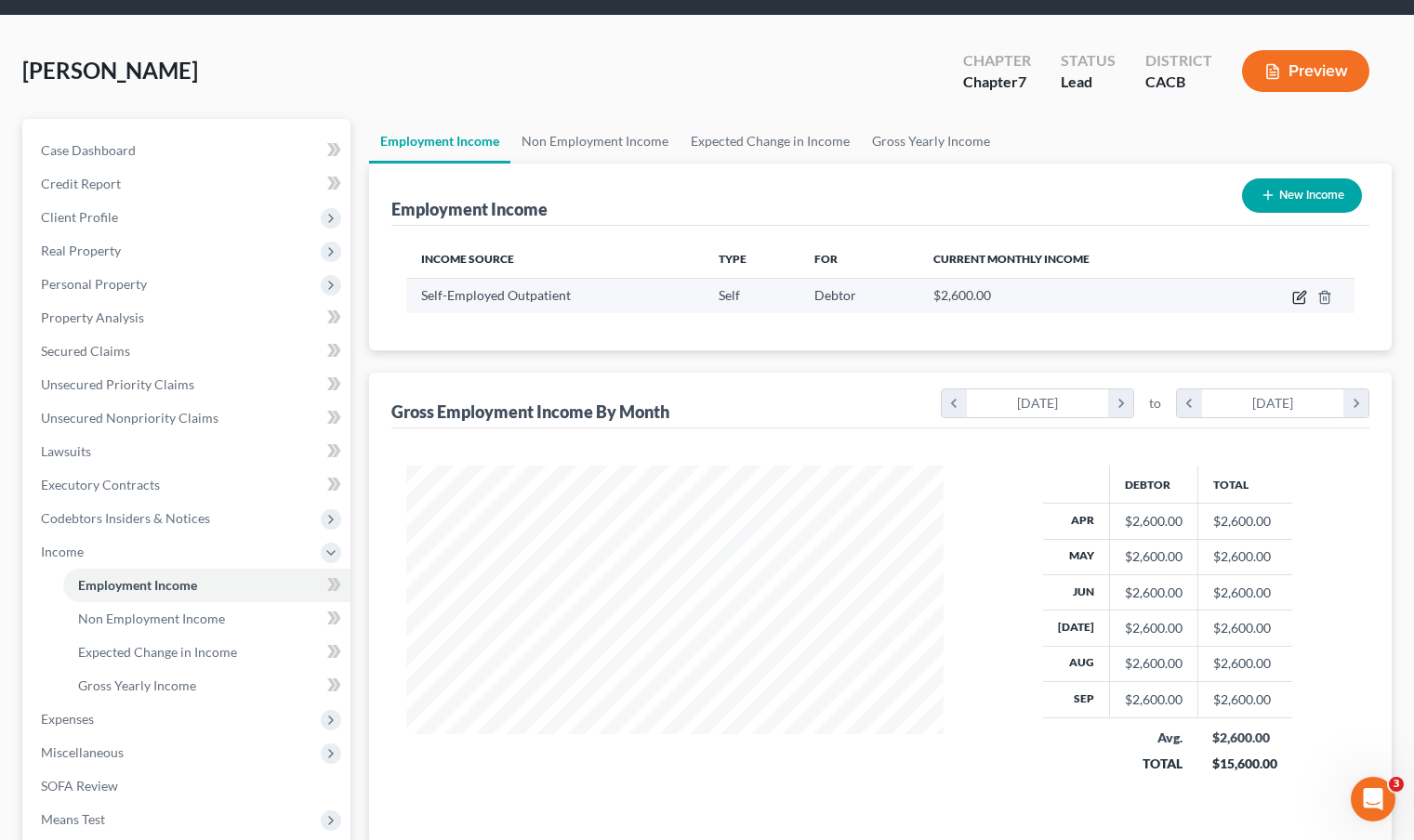
click at [1296, 302] on icon "button" at bounding box center [1299, 298] width 15 height 15
select select "1"
select select "4"
select select "0"
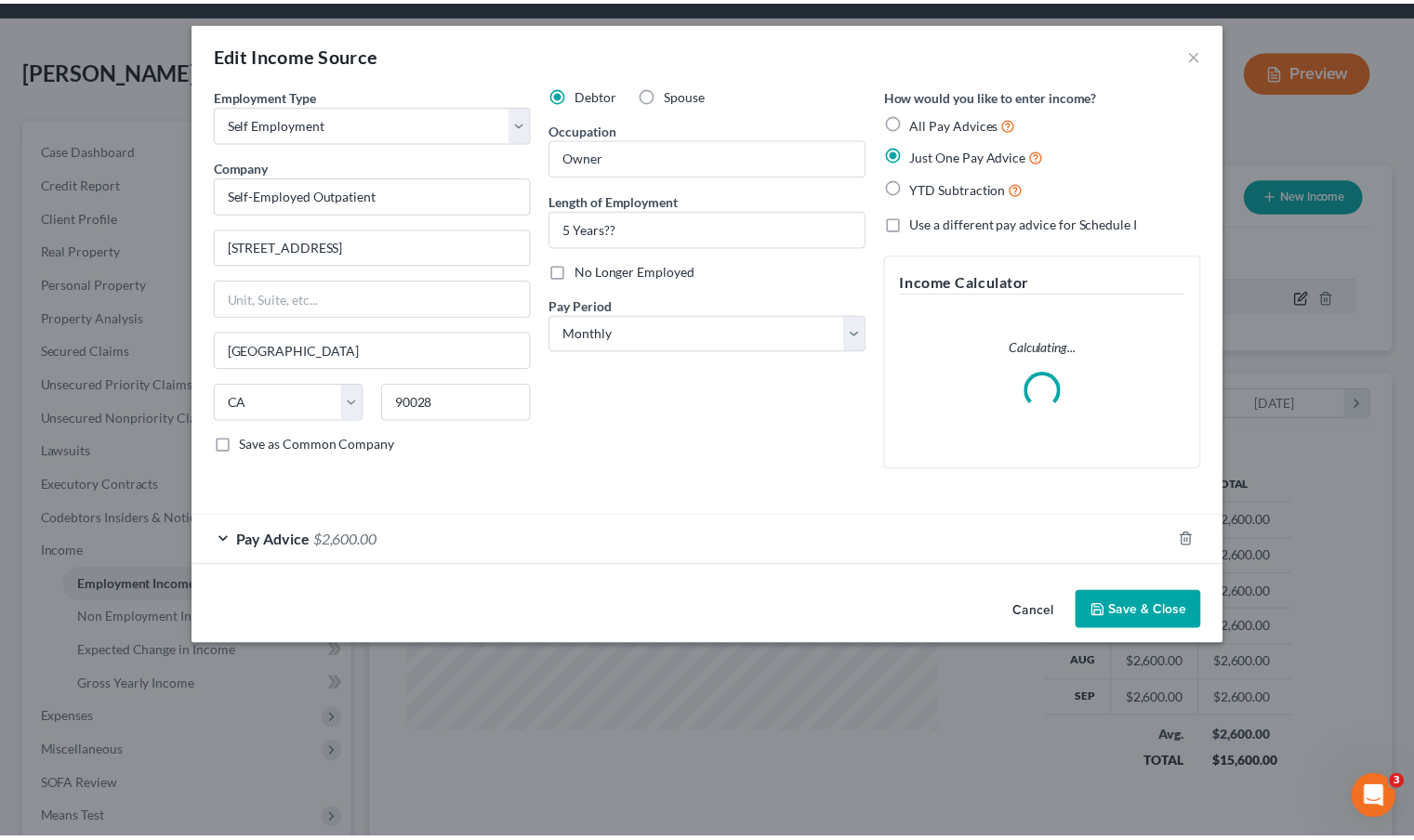
scroll to position [333, 581]
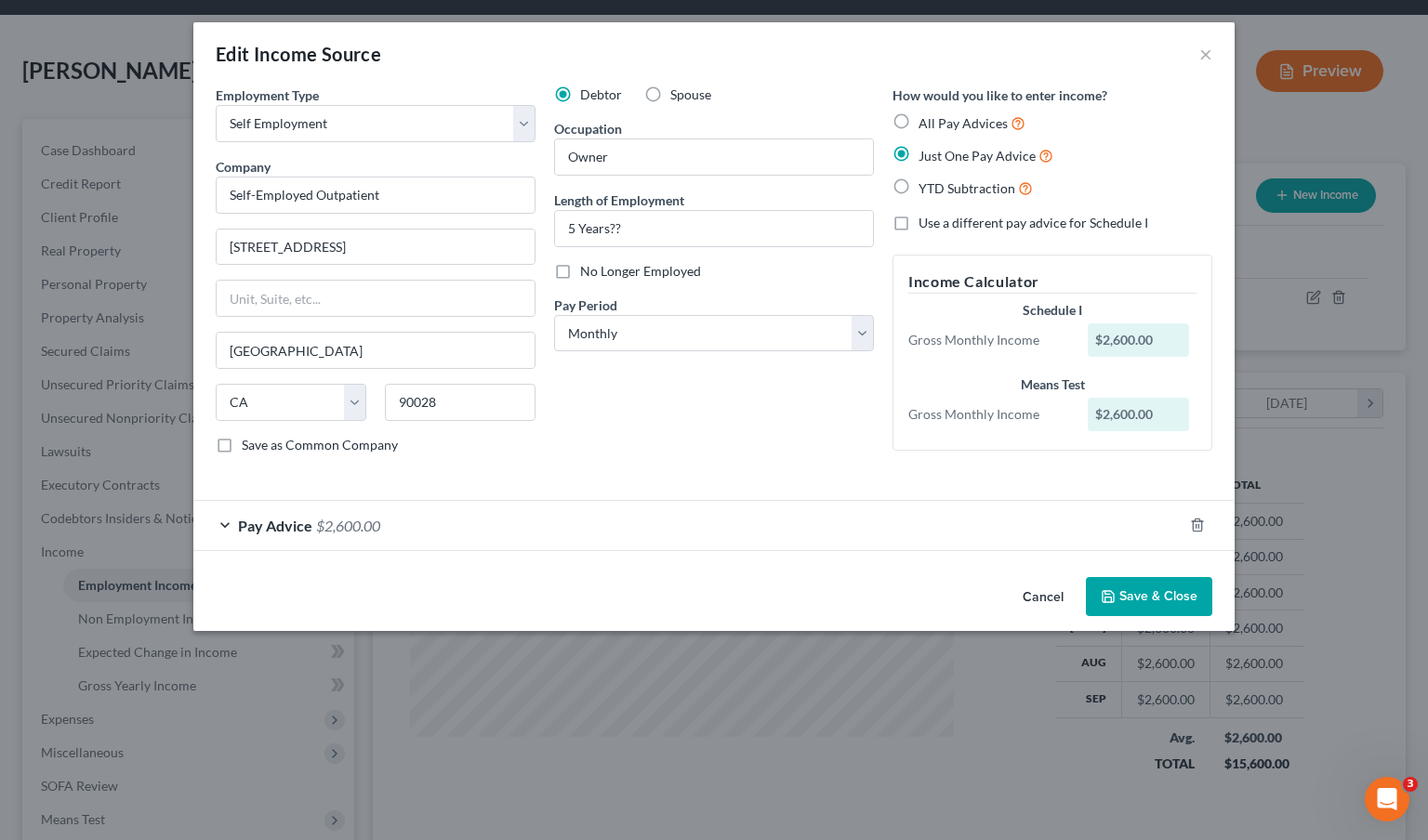
click at [385, 525] on div "Pay Advice $2,600.00" at bounding box center [688, 525] width 989 height 49
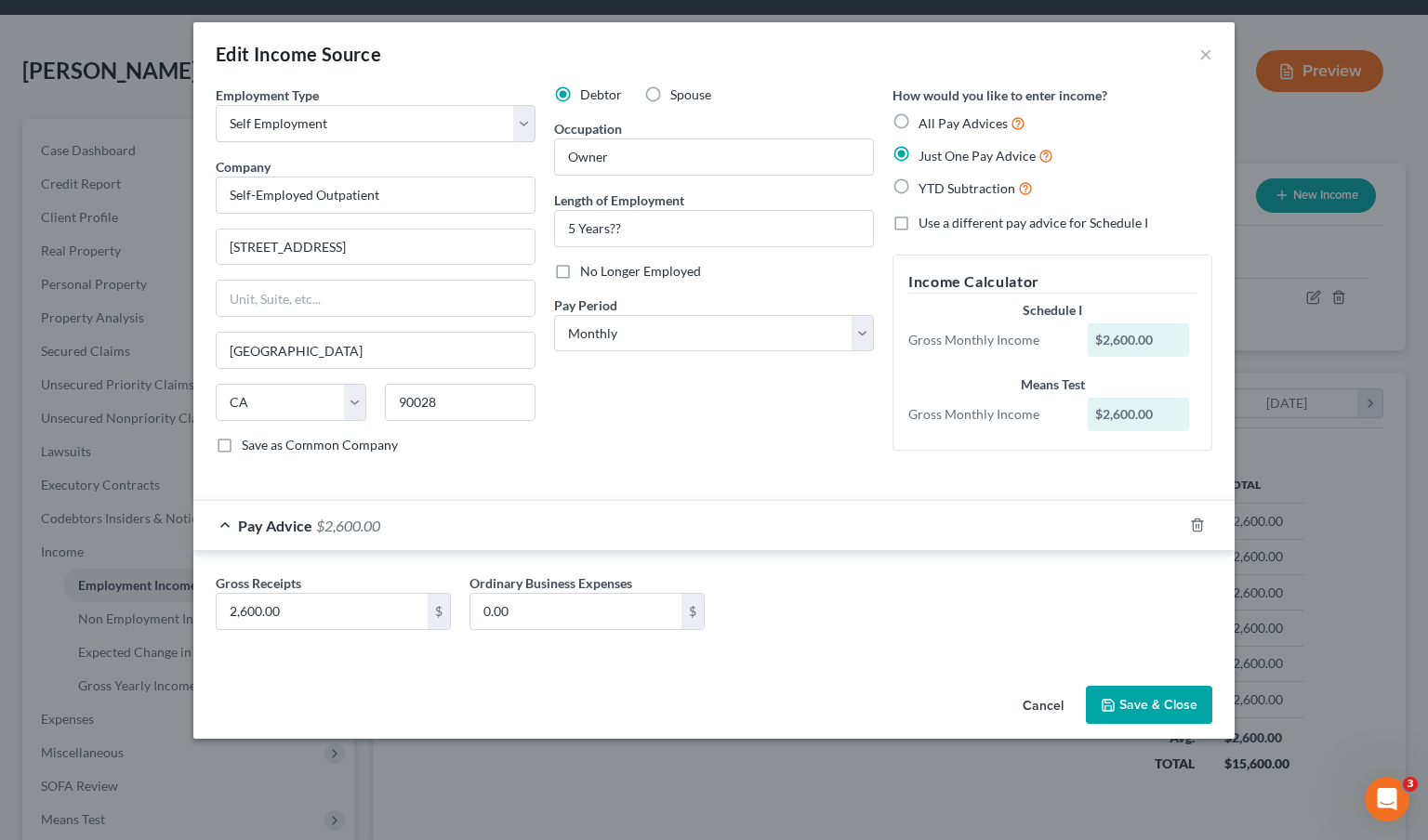
click at [1143, 343] on div "$2,600.00" at bounding box center [1139, 341] width 103 height 34
click at [1211, 56] on button "×" at bounding box center [1206, 54] width 13 height 22
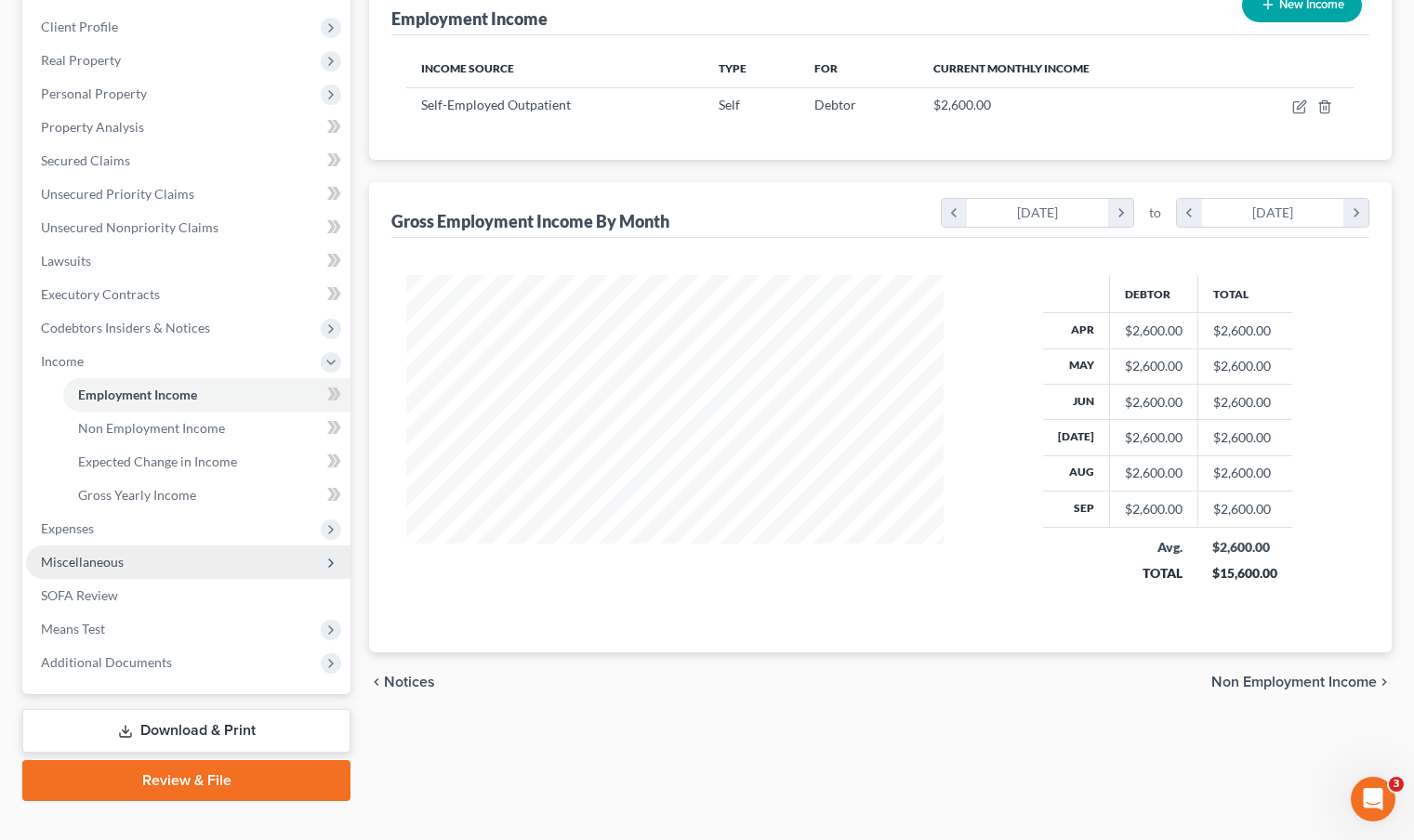
scroll to position [272, 0]
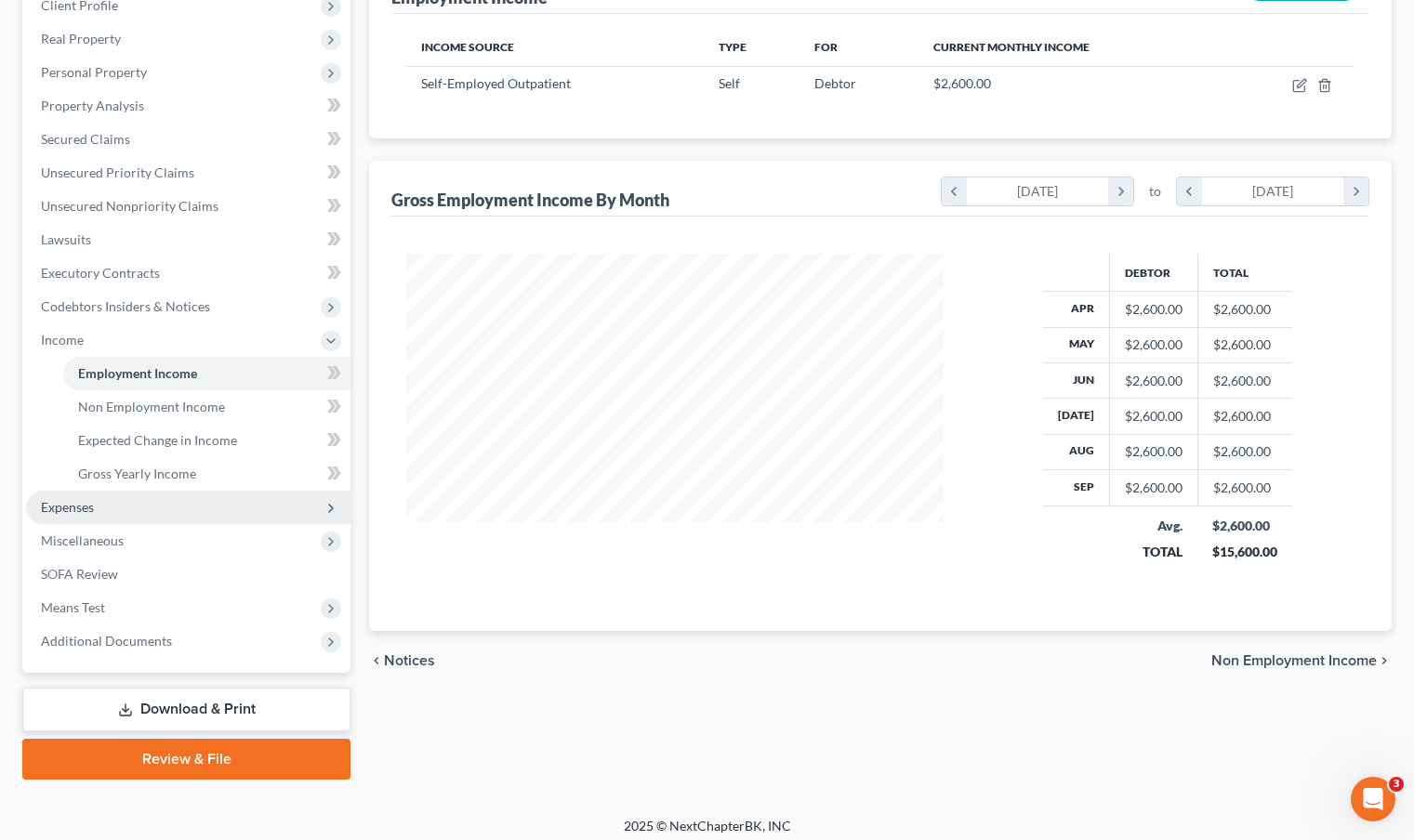
click at [154, 514] on span "Expenses" at bounding box center [189, 508] width 325 height 34
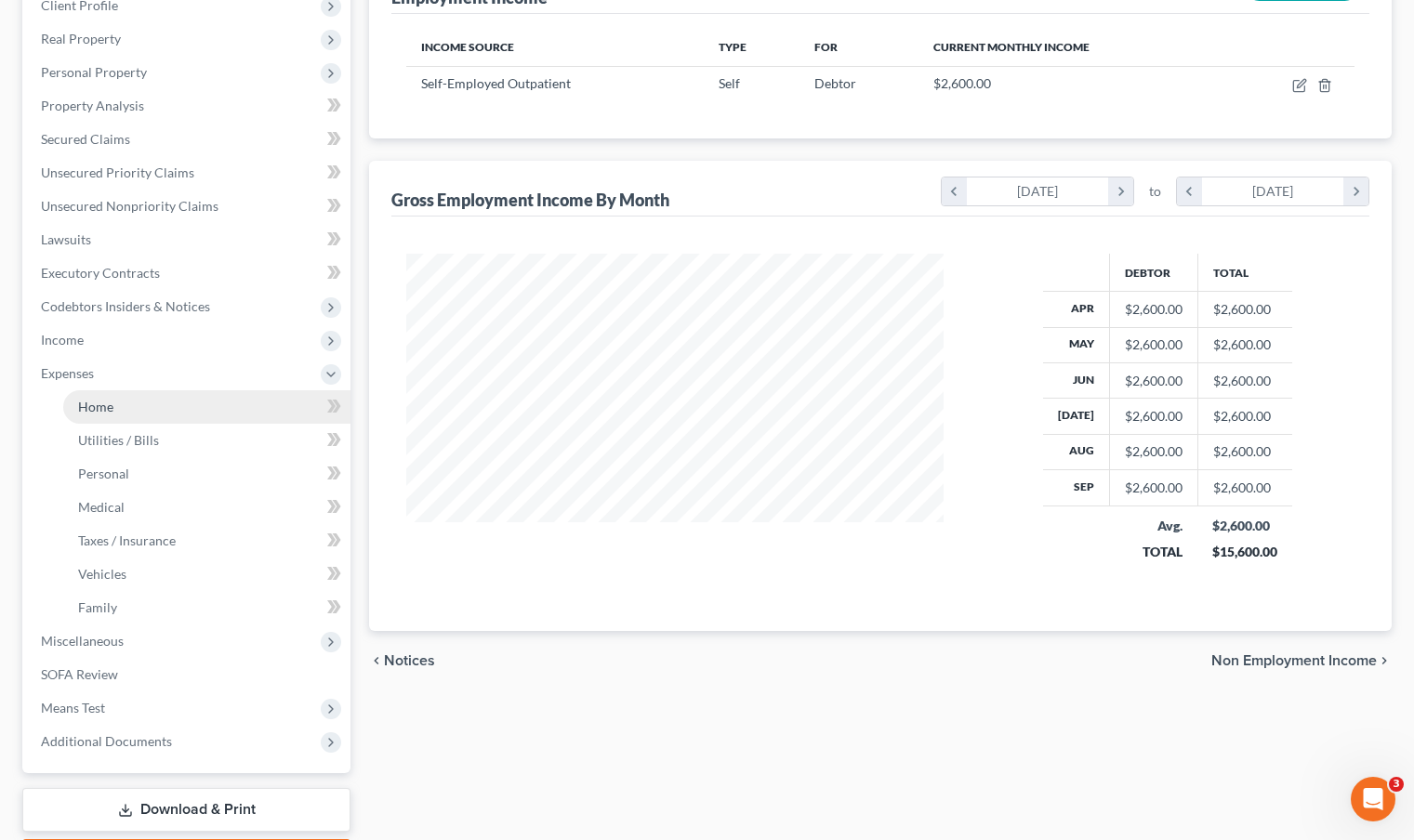
click at [173, 405] on link "Home" at bounding box center [207, 407] width 287 height 34
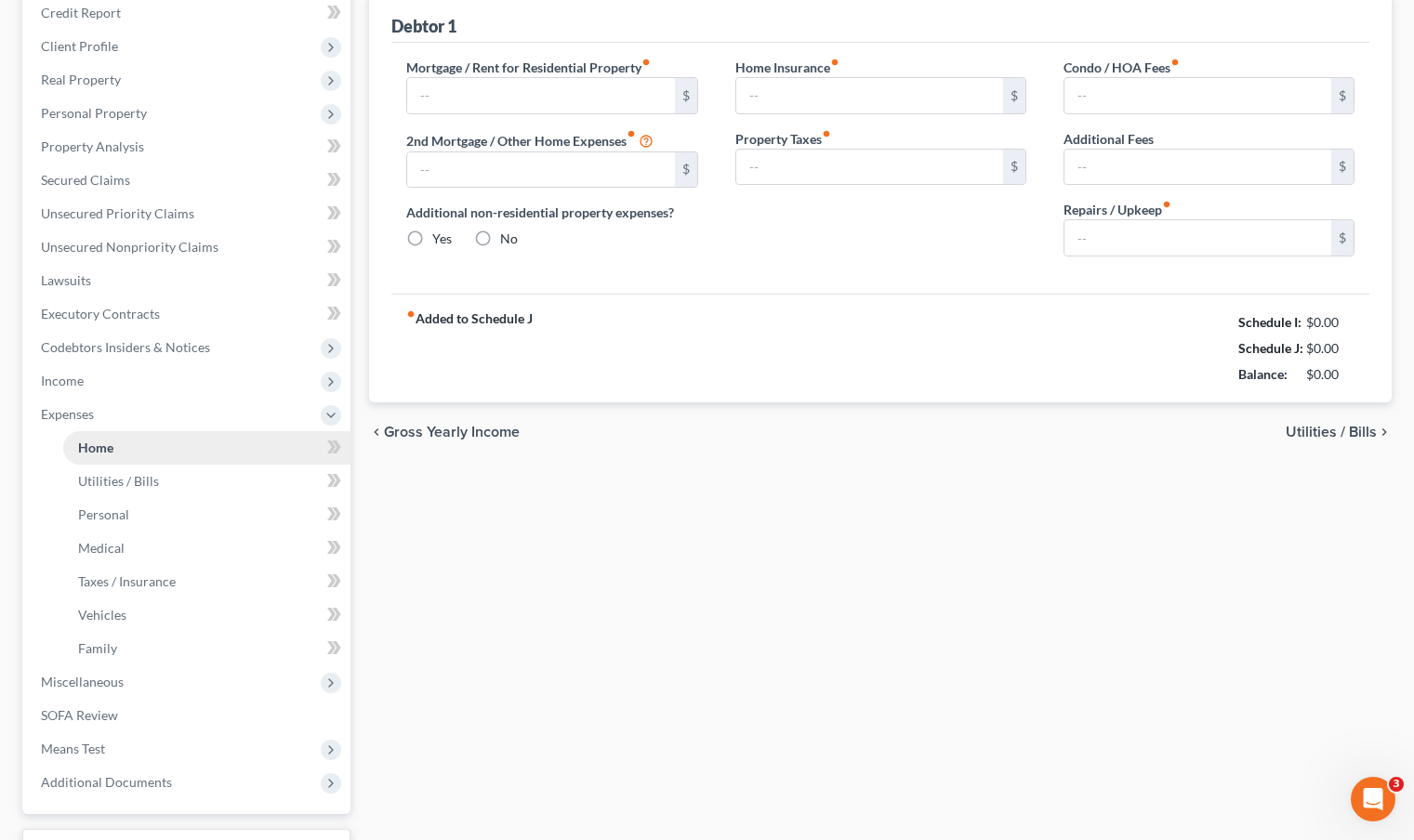
type input "1,400.00"
type input "0.00"
radio input "true"
type input "0.00"
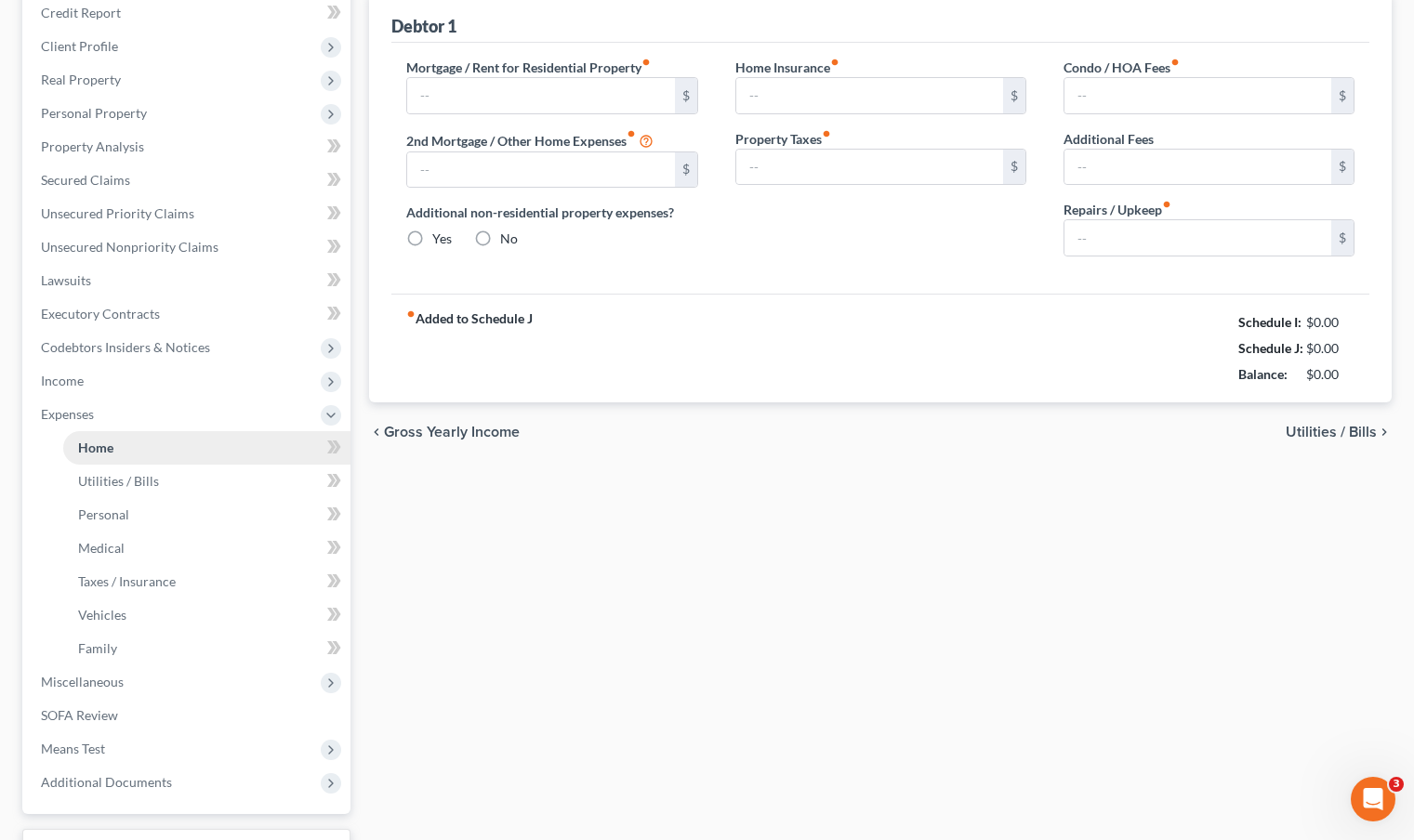
type input "0.00"
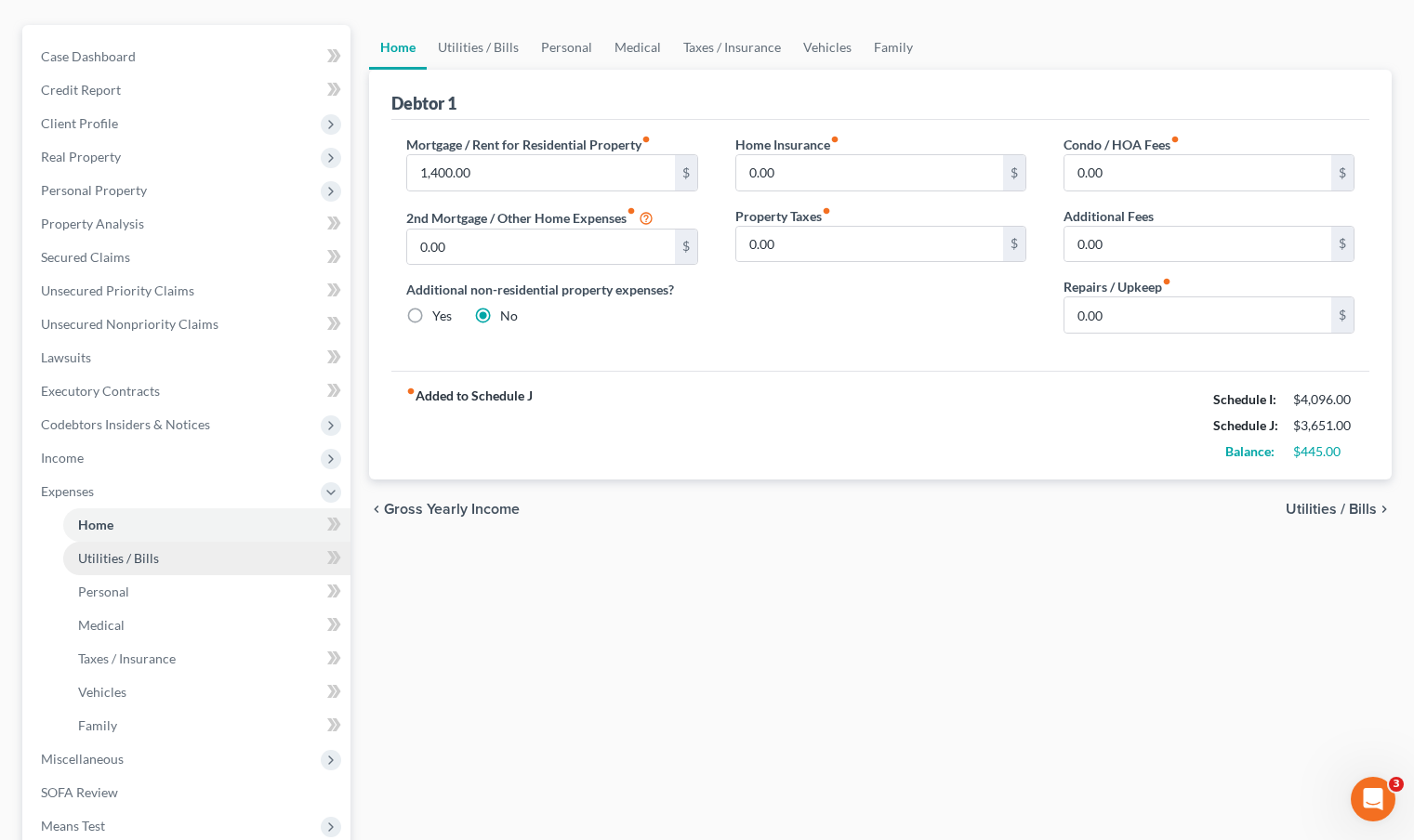
click at [185, 563] on link "Utilities / Bills" at bounding box center [207, 559] width 287 height 34
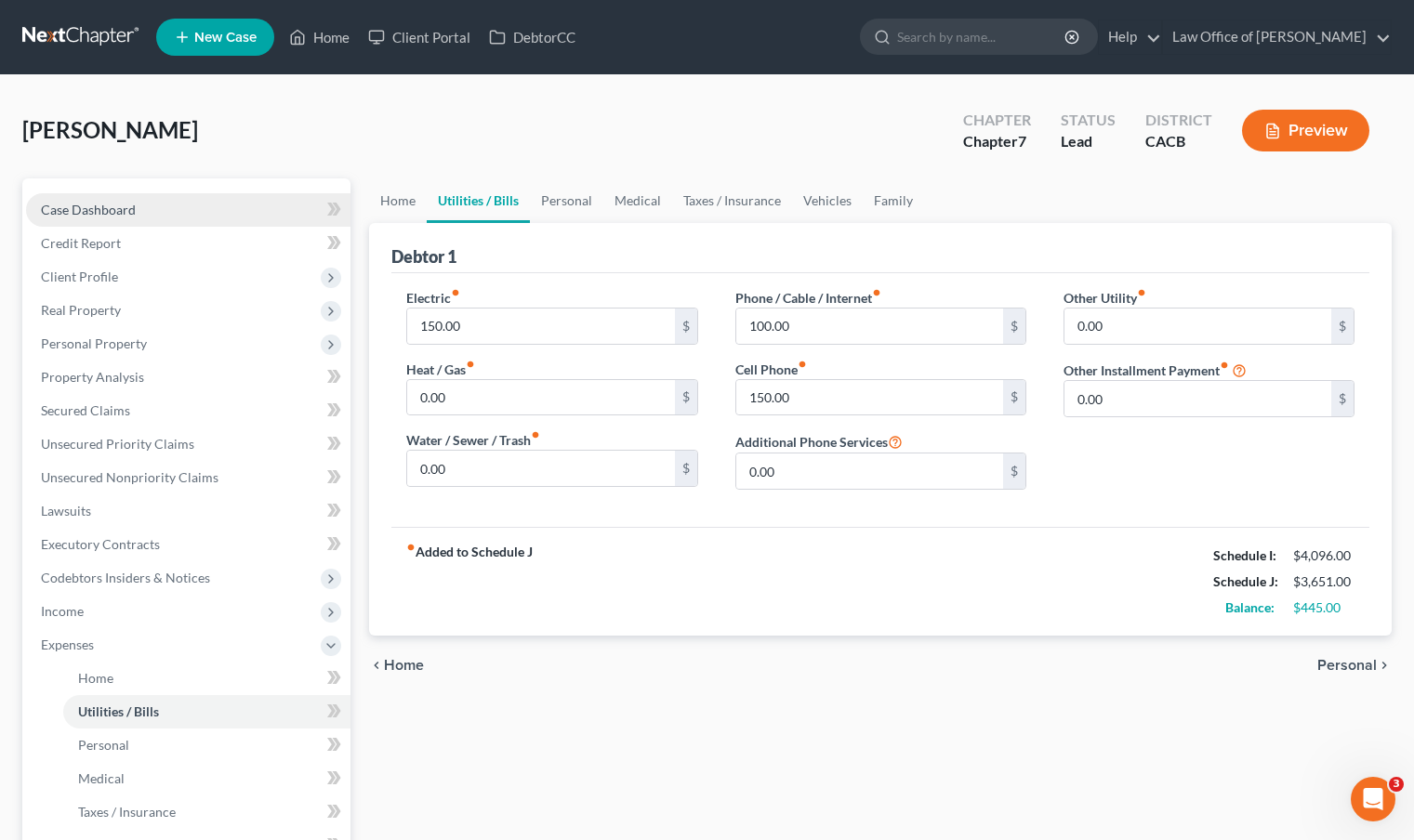
click at [172, 212] on link "Case Dashboard" at bounding box center [189, 210] width 325 height 34
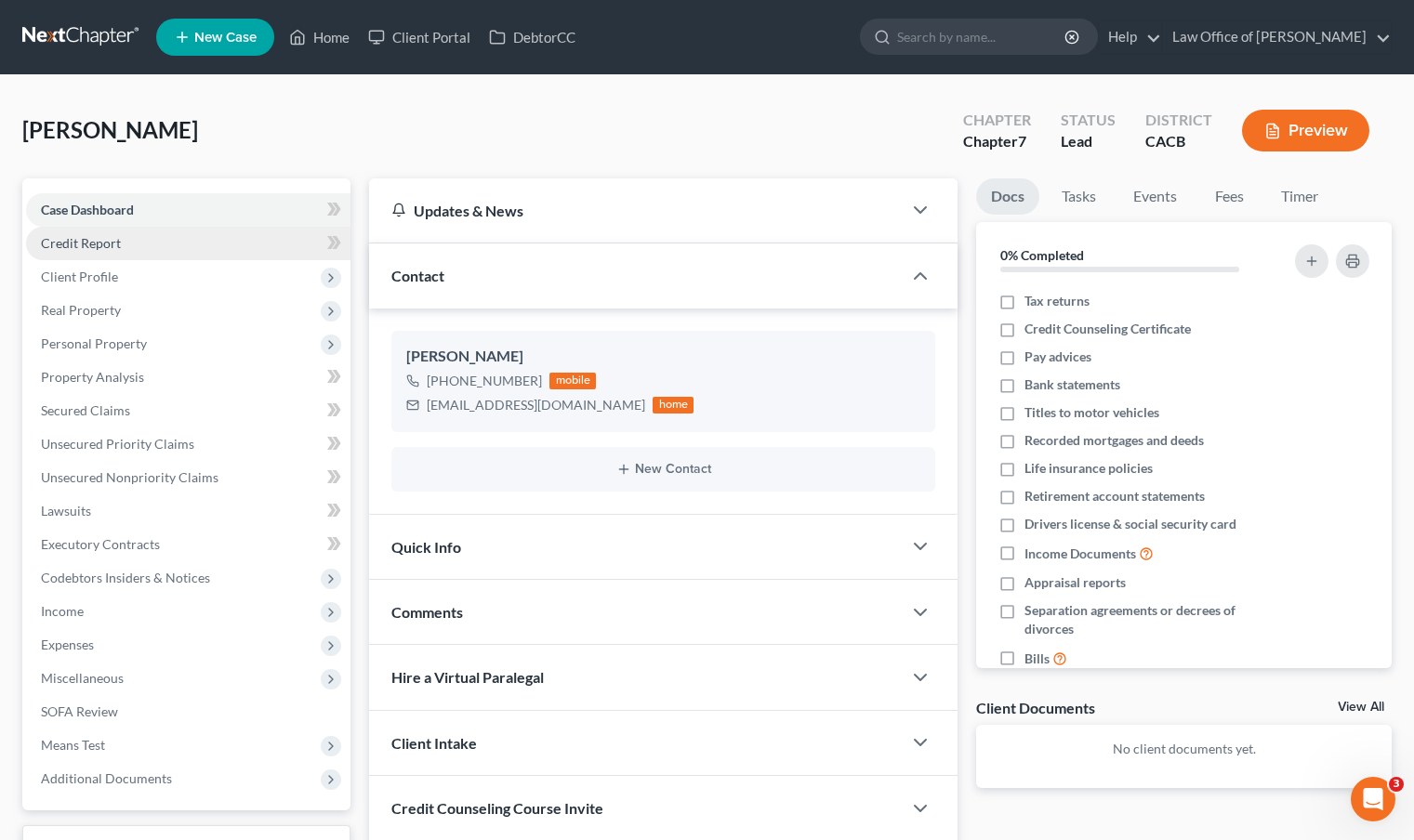
click at [171, 244] on link "Credit Report" at bounding box center [189, 244] width 325 height 34
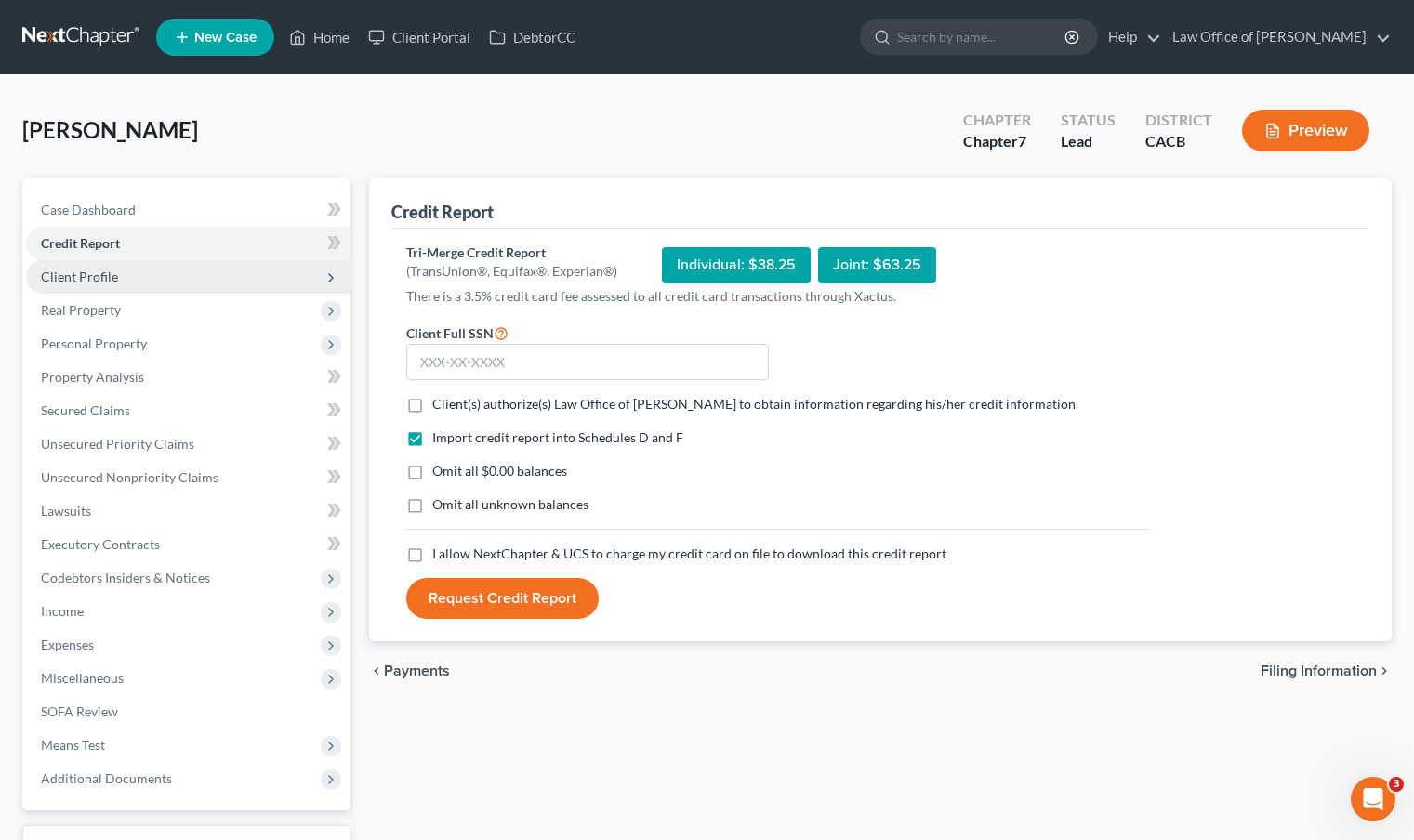
click at [158, 284] on span "Client Profile" at bounding box center [189, 277] width 325 height 34
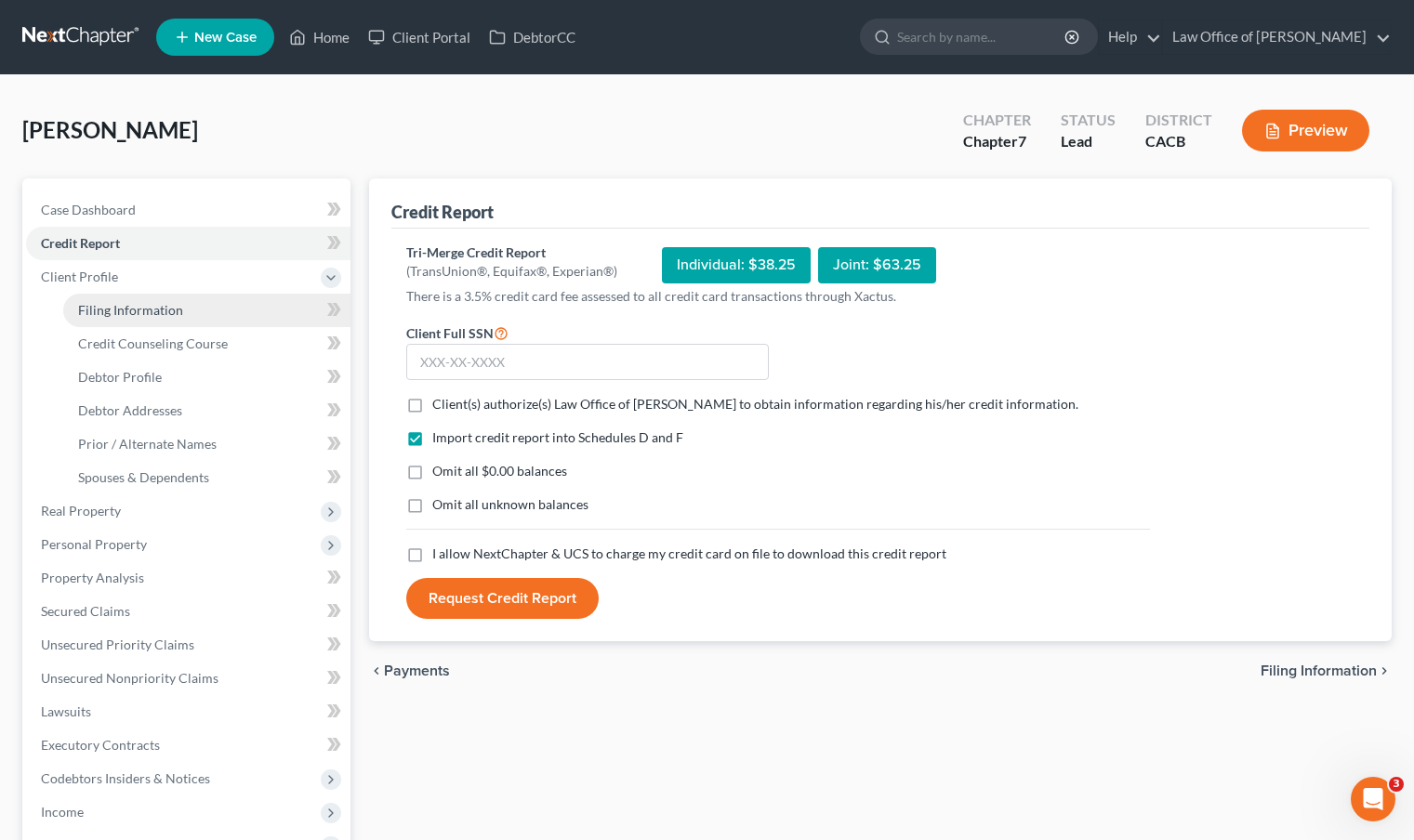
click at [184, 300] on link "Filing Information" at bounding box center [207, 311] width 287 height 34
select select "1"
select select "0"
select select "4"
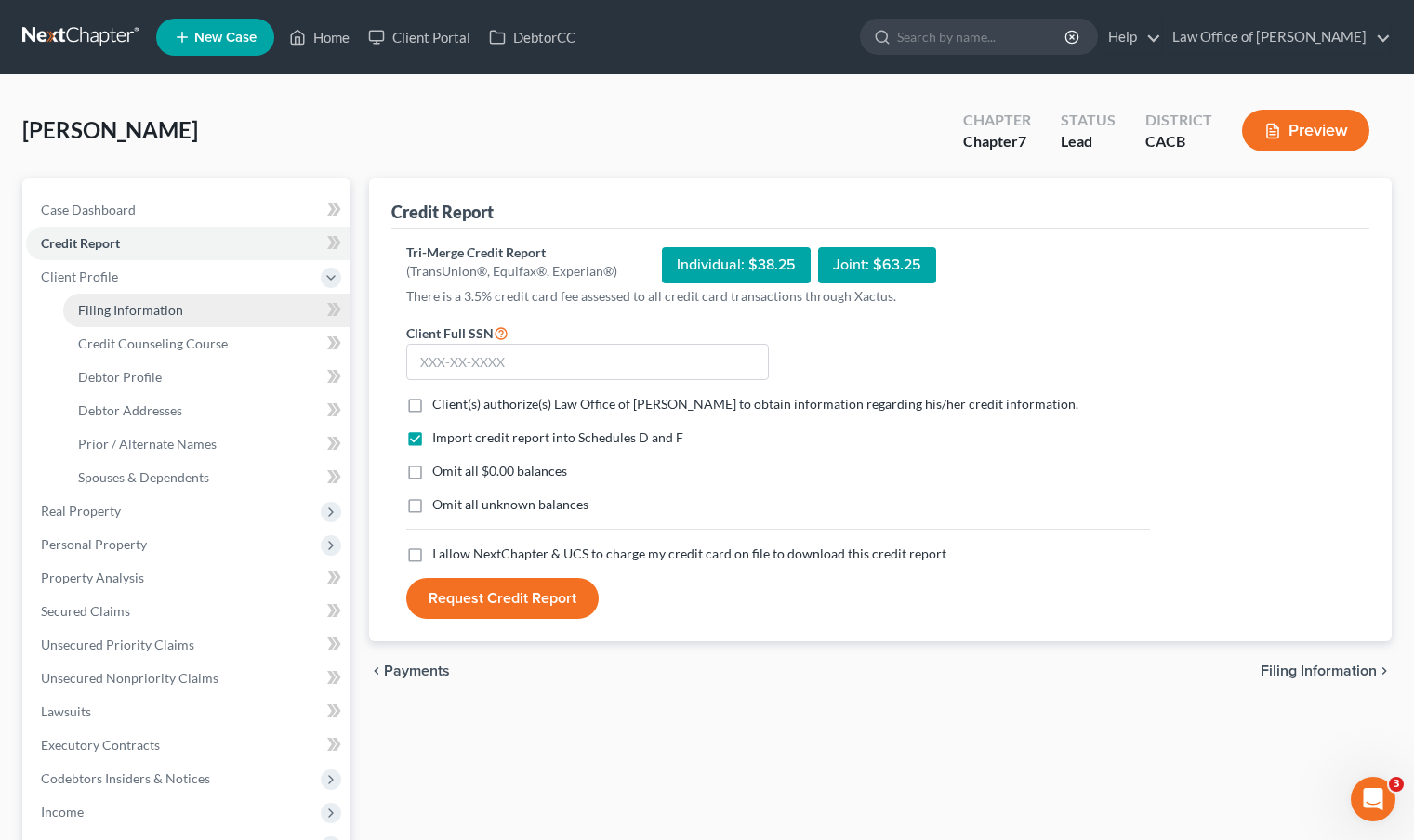
select select "0"
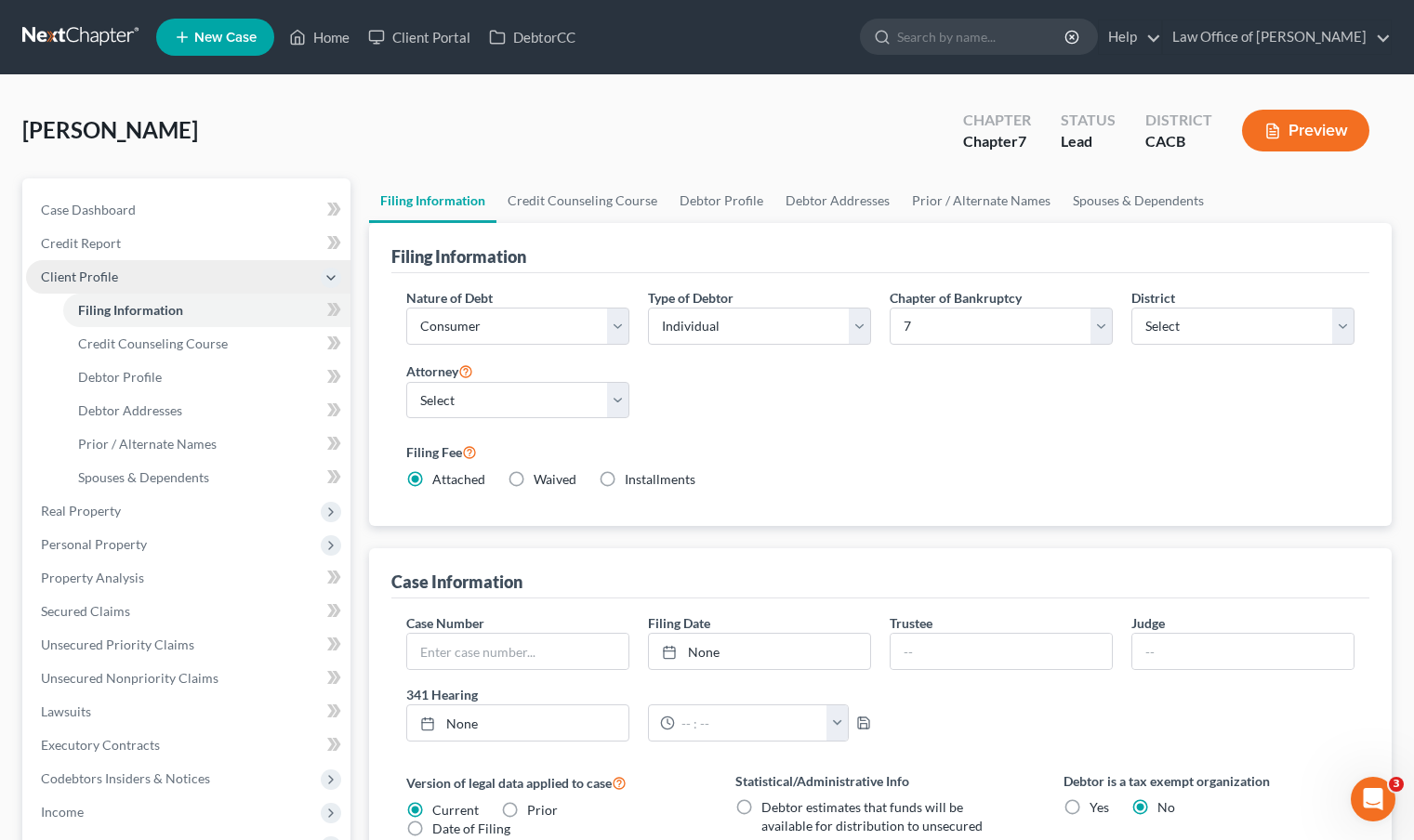
click at [162, 286] on span "Client Profile" at bounding box center [189, 277] width 325 height 34
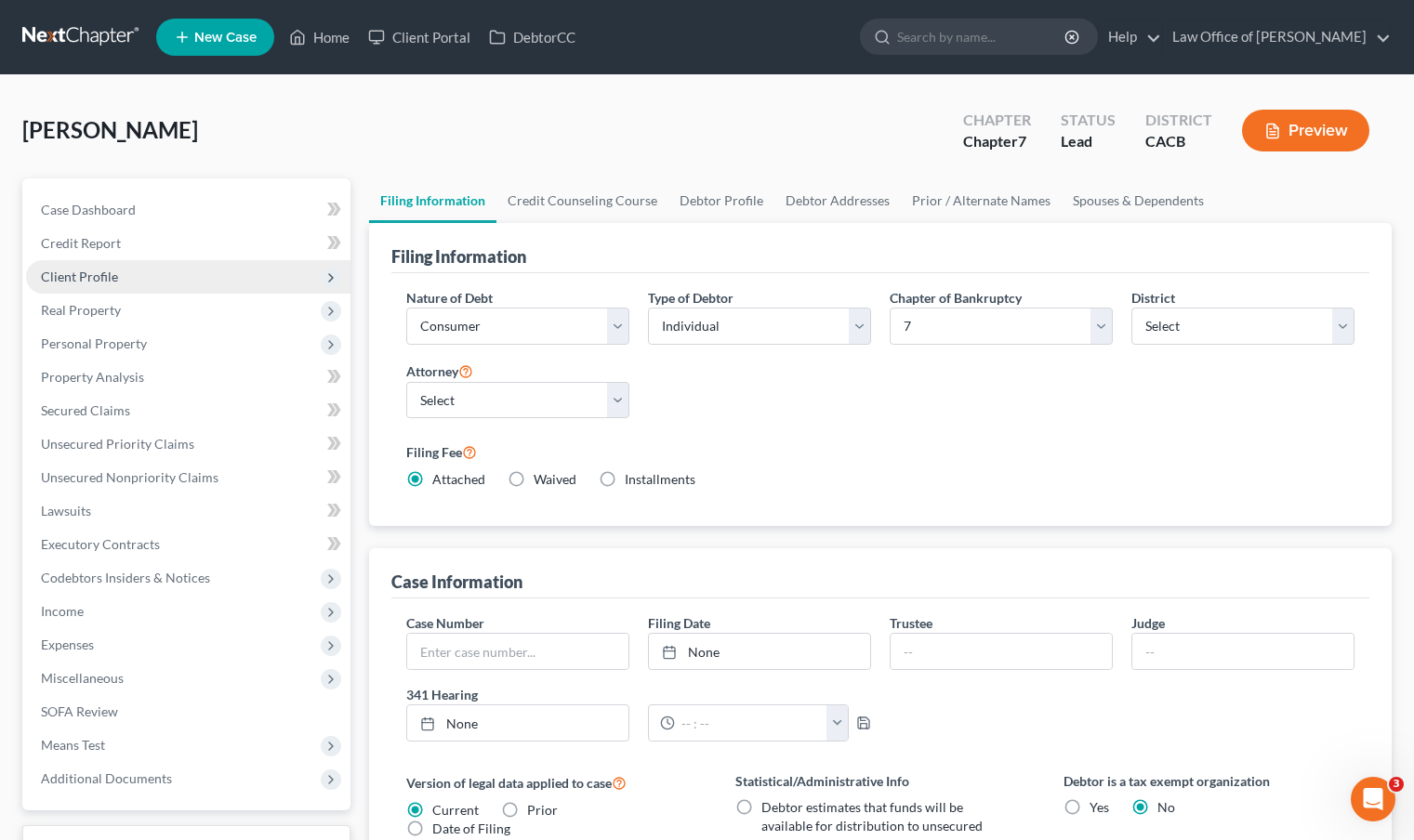
click at [155, 274] on span "Client Profile" at bounding box center [189, 277] width 325 height 34
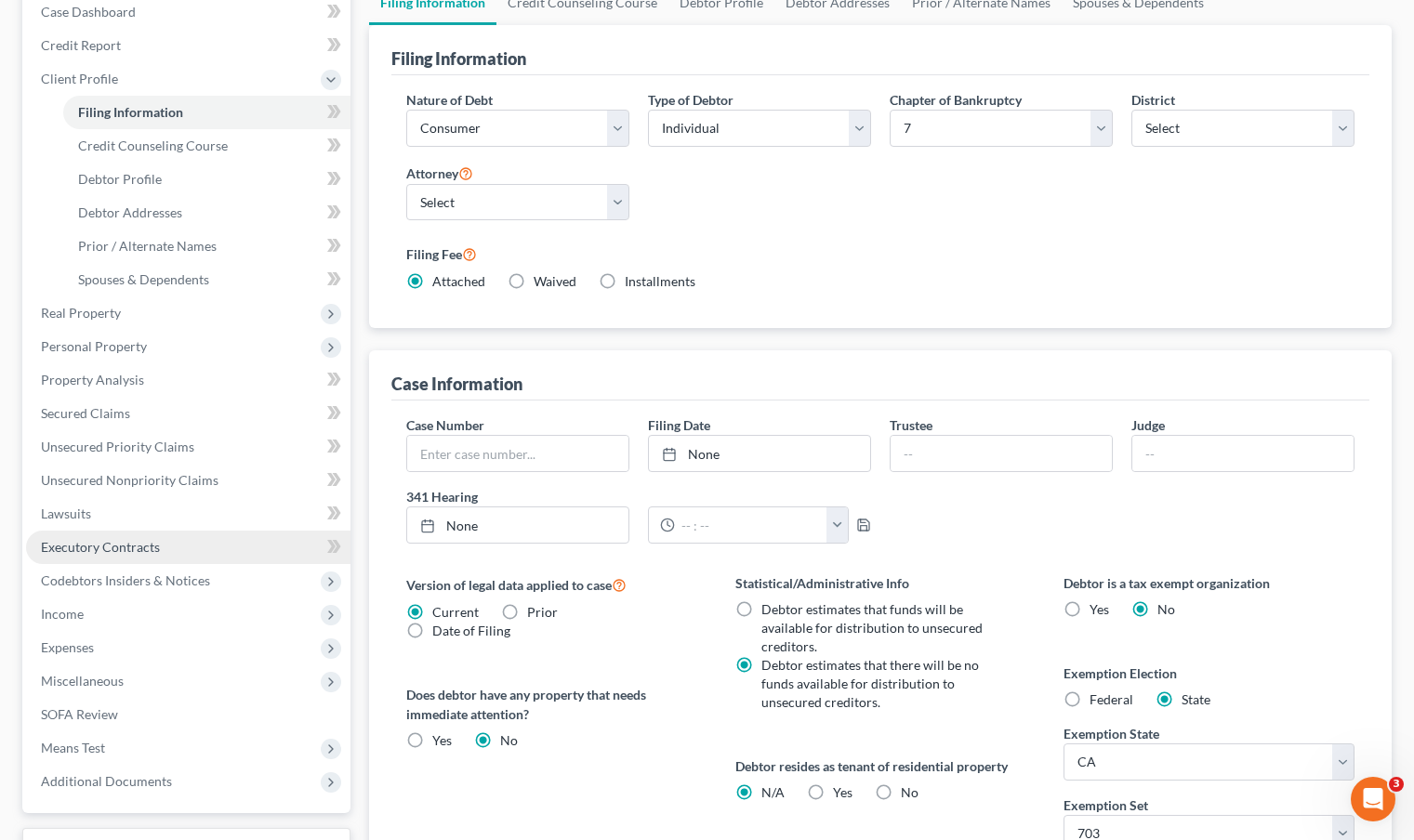
scroll to position [93, 0]
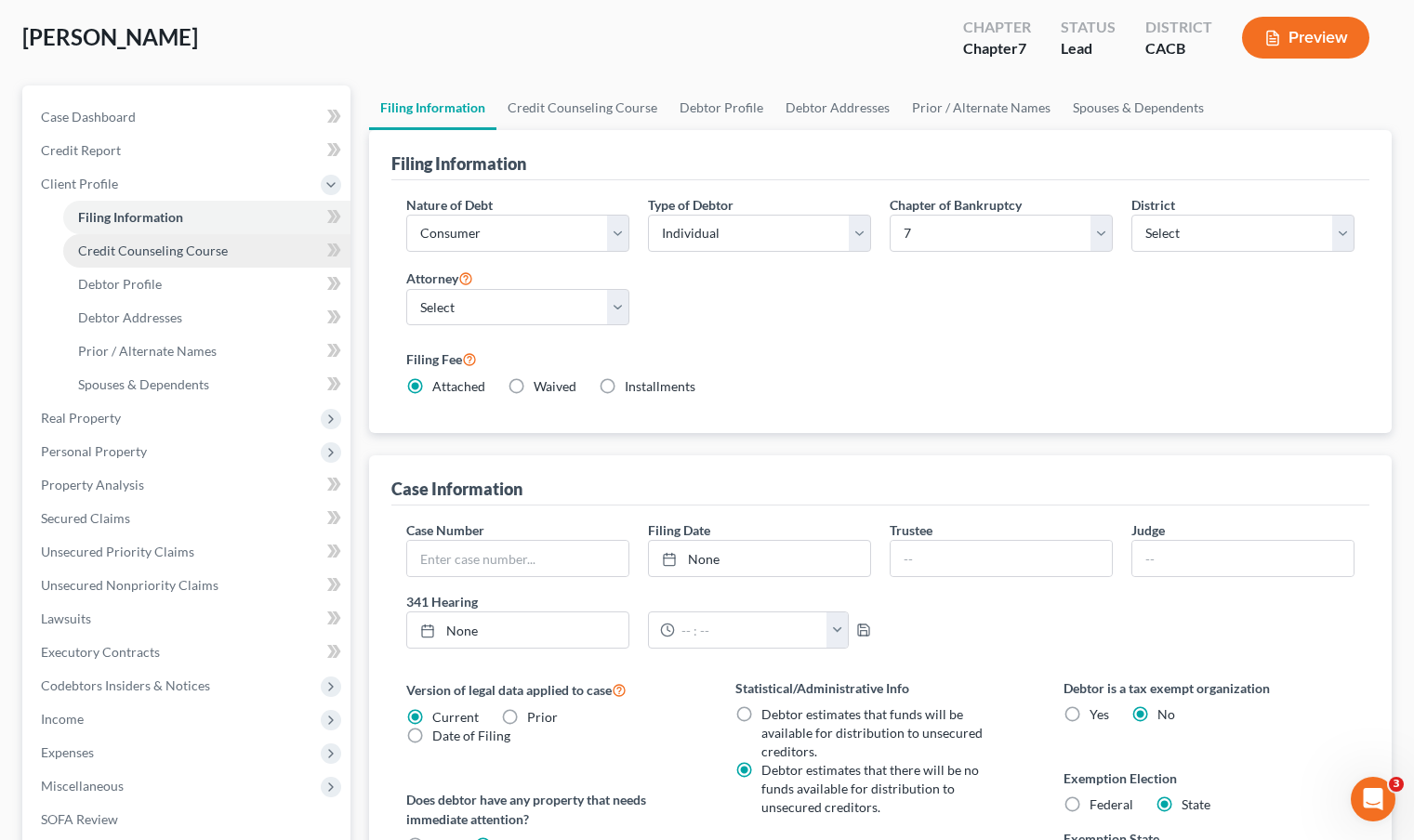
click at [206, 239] on link "Credit Counseling Course" at bounding box center [207, 251] width 287 height 34
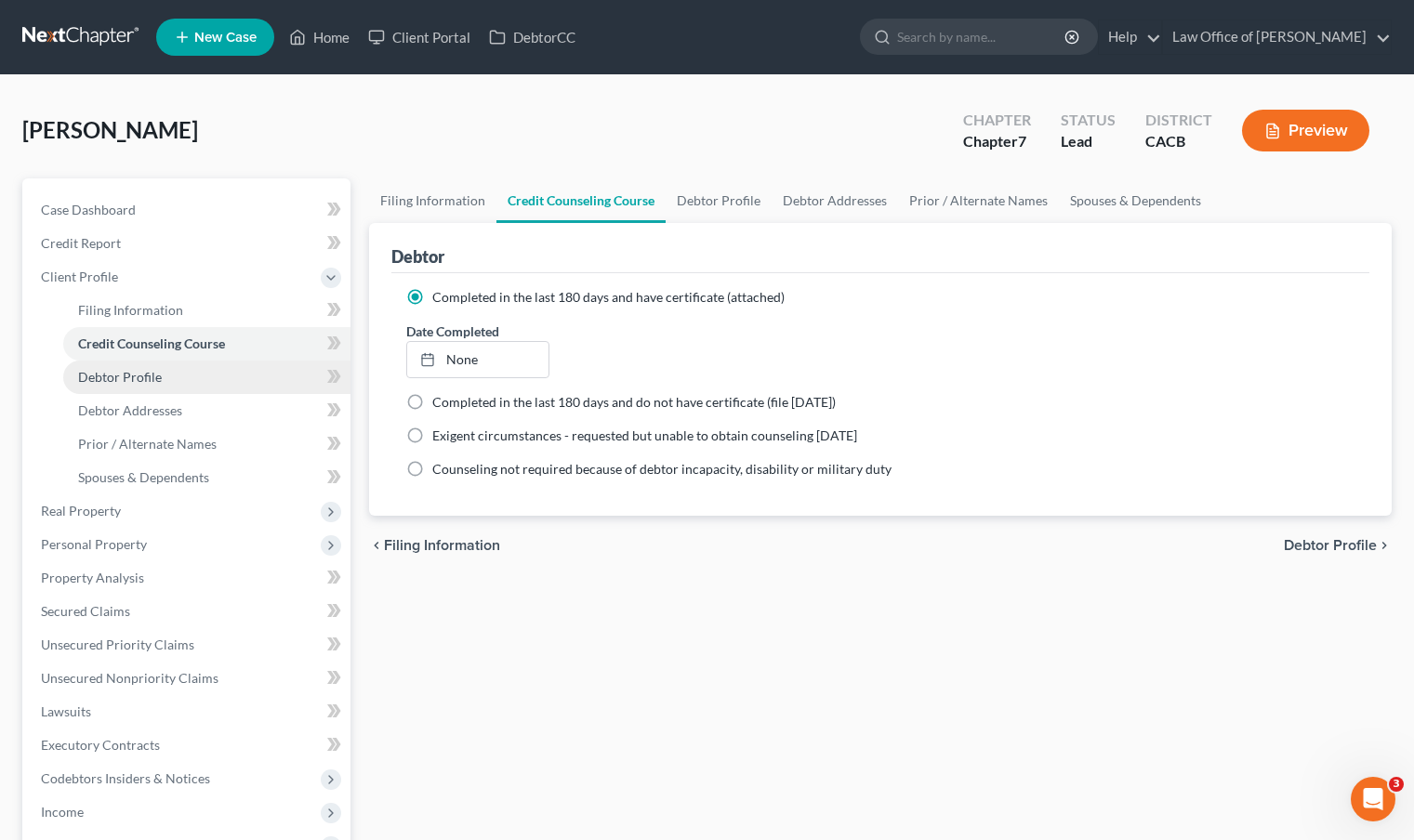
click at [165, 374] on link "Debtor Profile" at bounding box center [207, 377] width 287 height 34
select select "0"
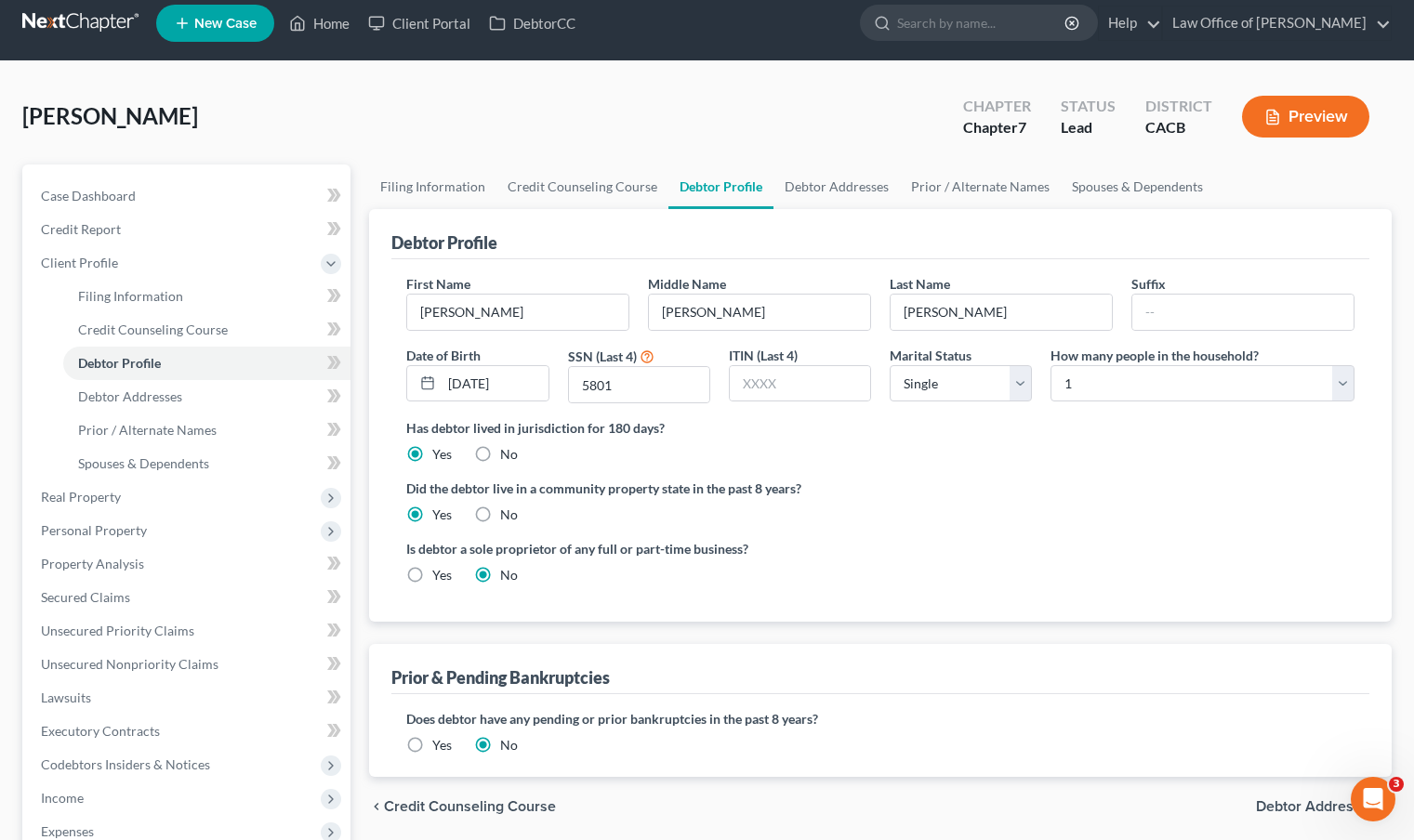
scroll to position [15, 0]
